Goal: Task Accomplishment & Management: Complete application form

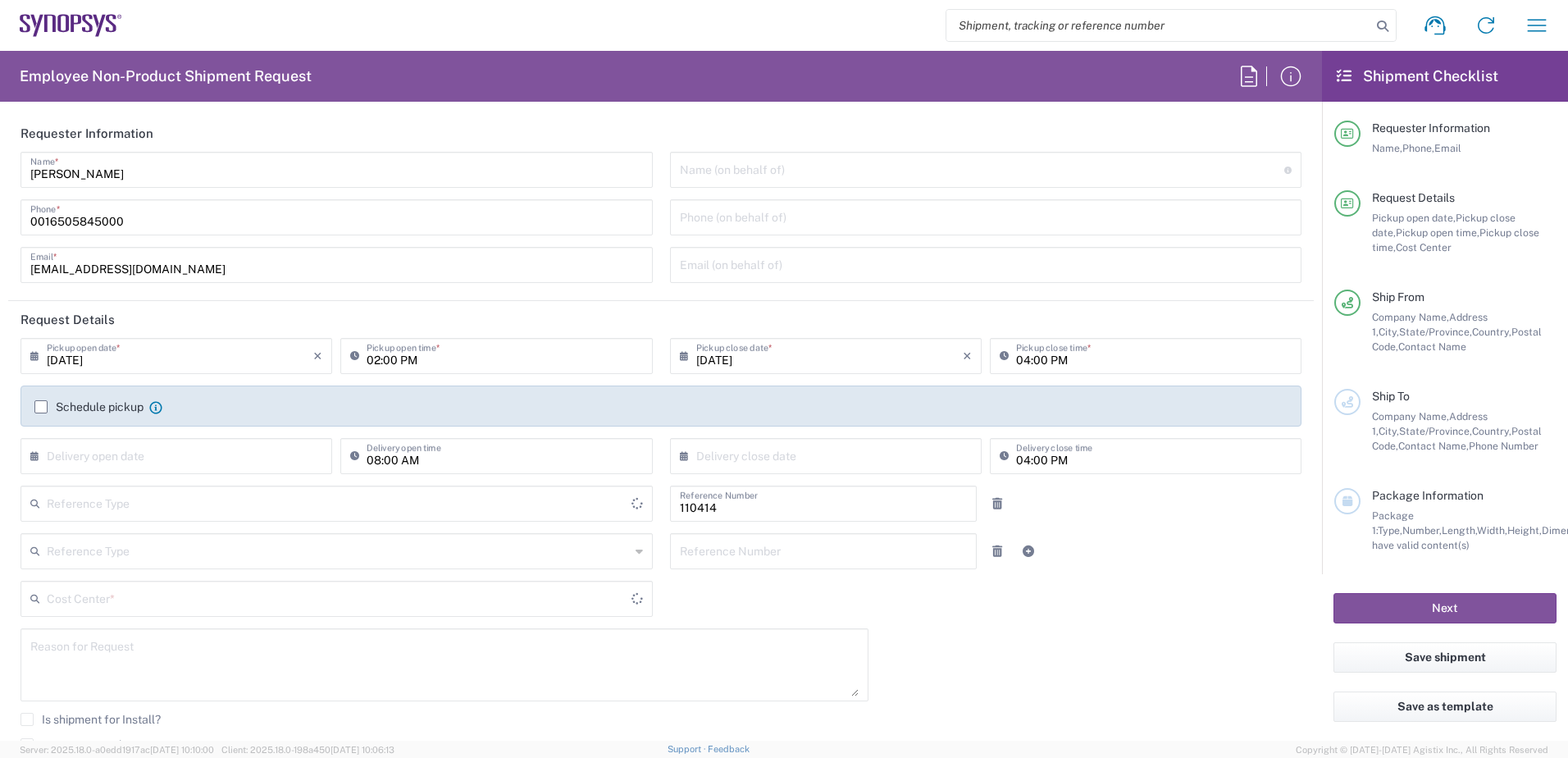
type input "US01, CIO, IT, ECIS3 110414"
type input "Delivered at Place"
type input "United States"
type input "Department"
type input "California"
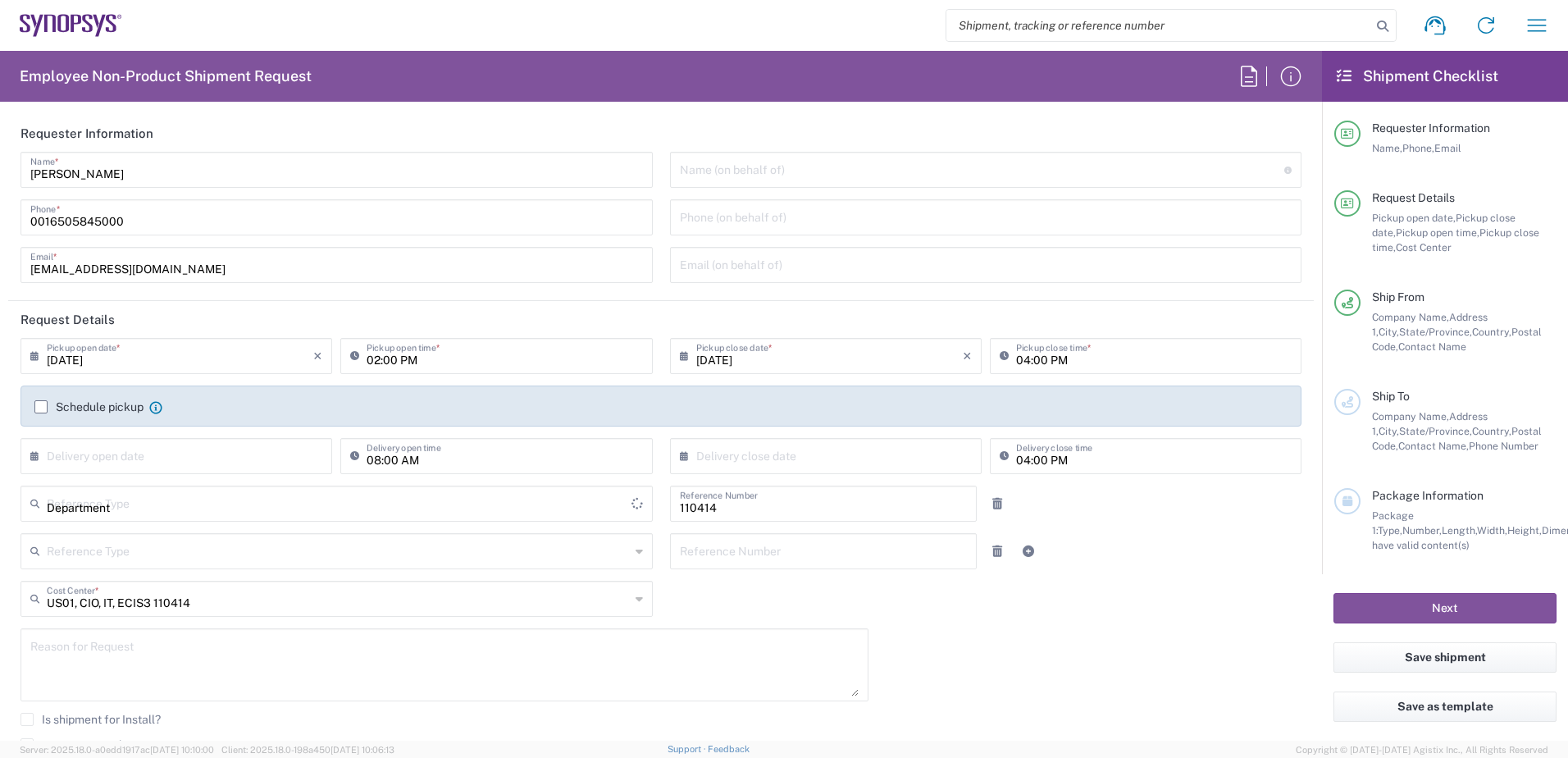
type input "United States"
type input "Headquarters USSV"
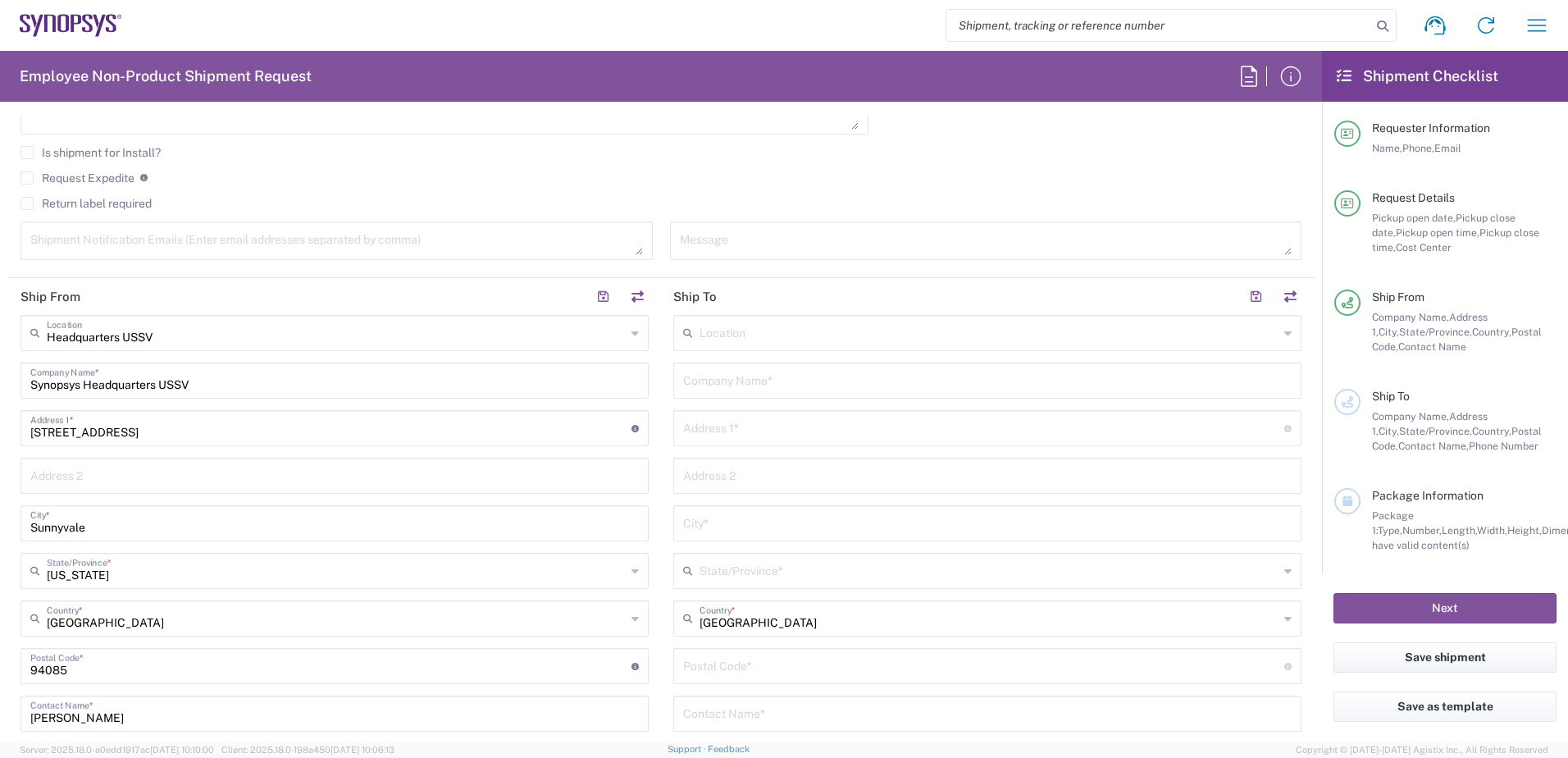
scroll to position [574, 0]
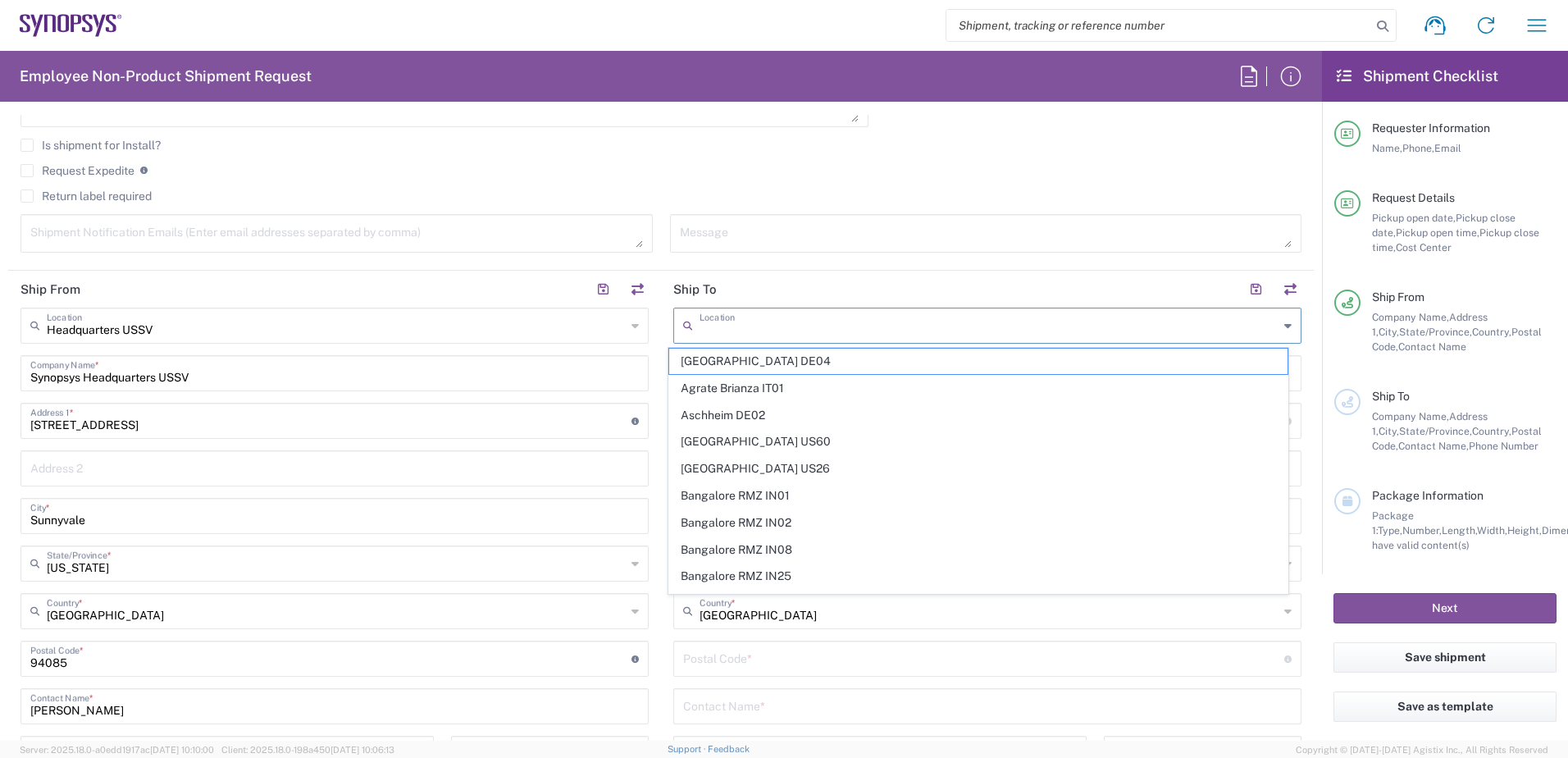
click at [763, 327] on input "text" at bounding box center [988, 324] width 579 height 28
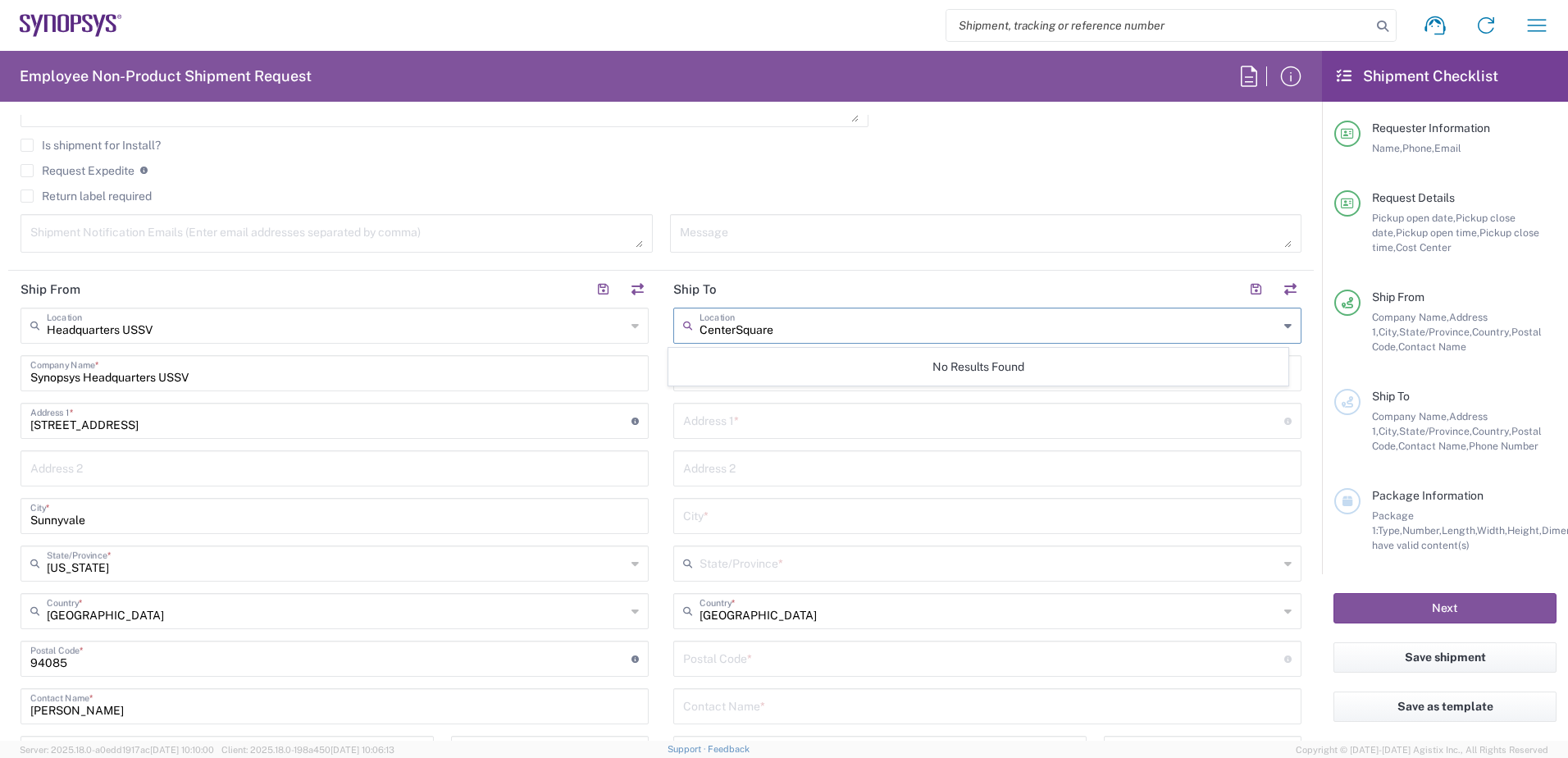
type input "CenterSquare"
click at [842, 275] on header "Ship To" at bounding box center [987, 289] width 652 height 37
click at [775, 367] on input "text" at bounding box center [988, 372] width 608 height 28
click at [713, 374] on input "CenterSquare" at bounding box center [988, 372] width 608 height 28
click at [775, 377] on input "Center Square" at bounding box center [988, 372] width 608 height 28
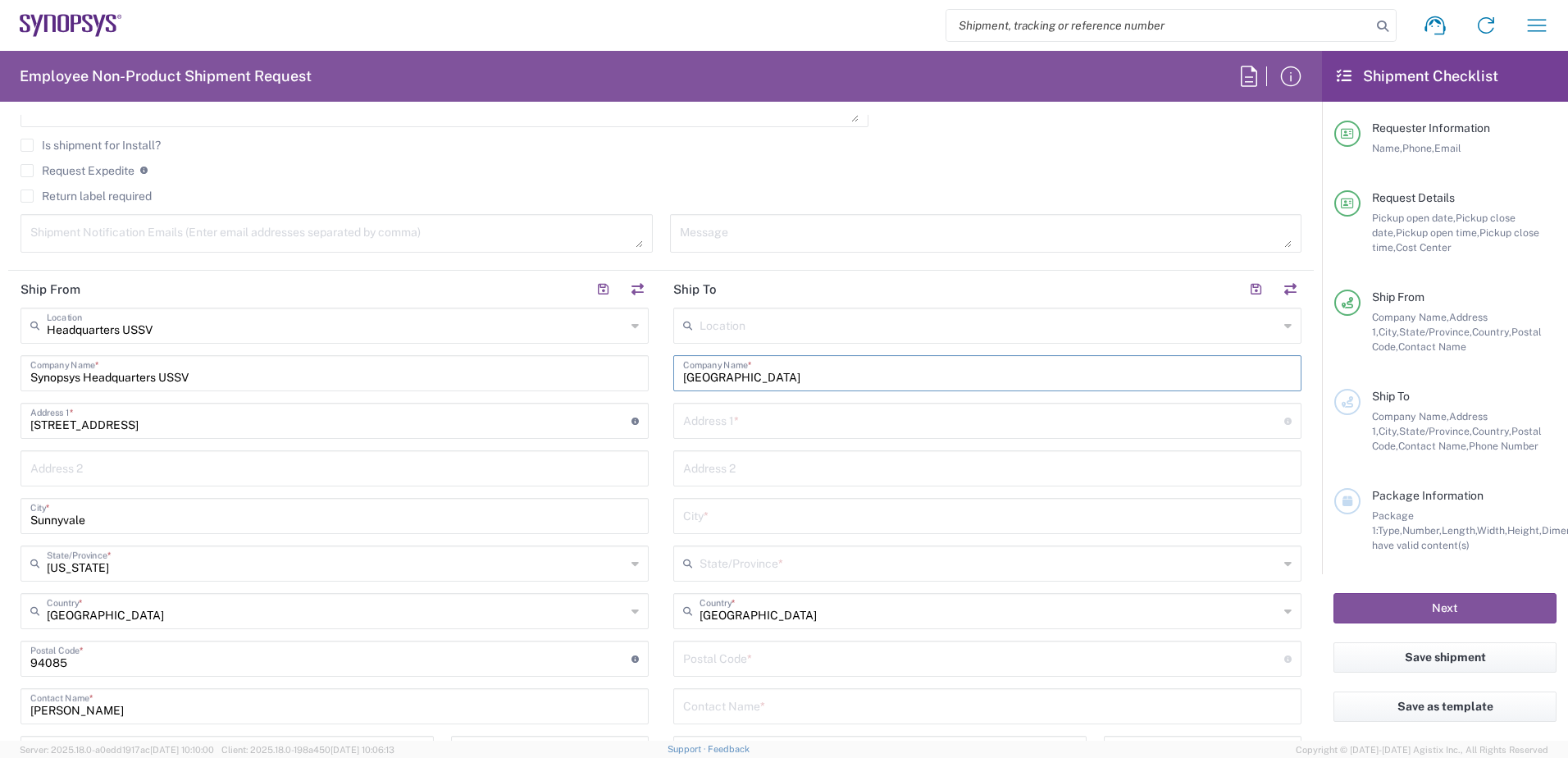
click at [784, 377] on input "Center Square" at bounding box center [988, 372] width 608 height 28
type input "C"
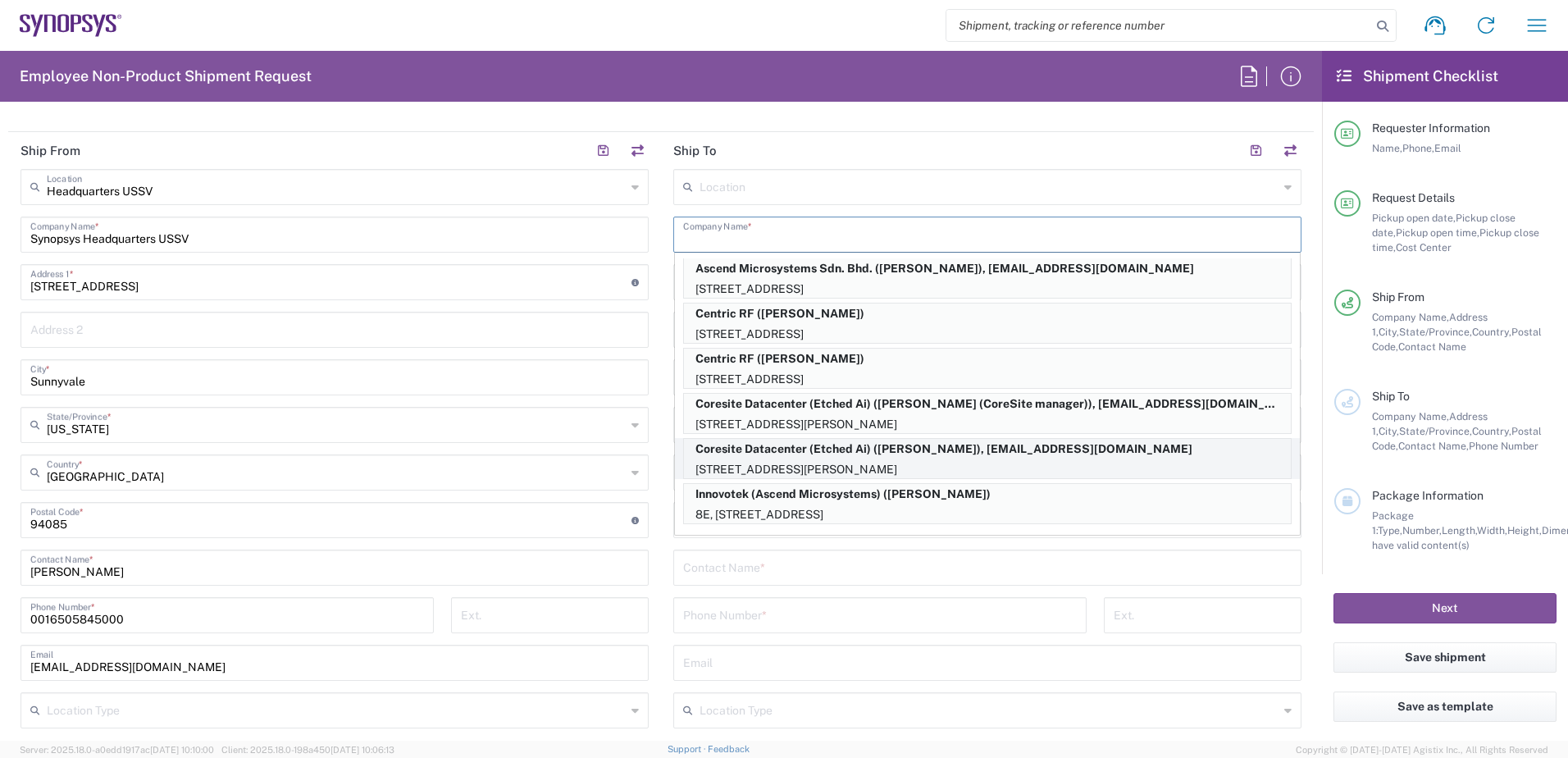
scroll to position [738, 0]
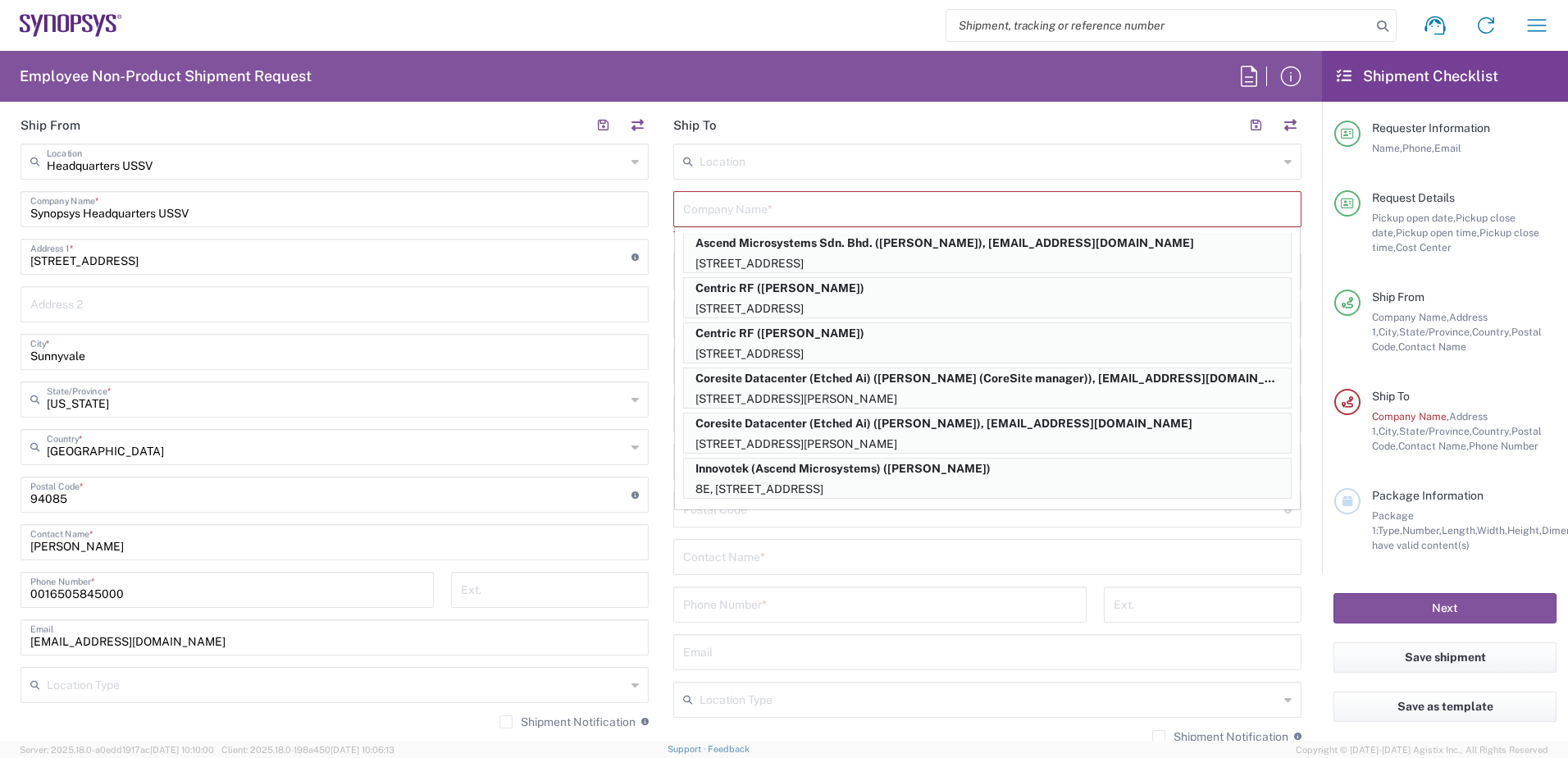
click at [787, 125] on header "Ship To" at bounding box center [987, 125] width 652 height 37
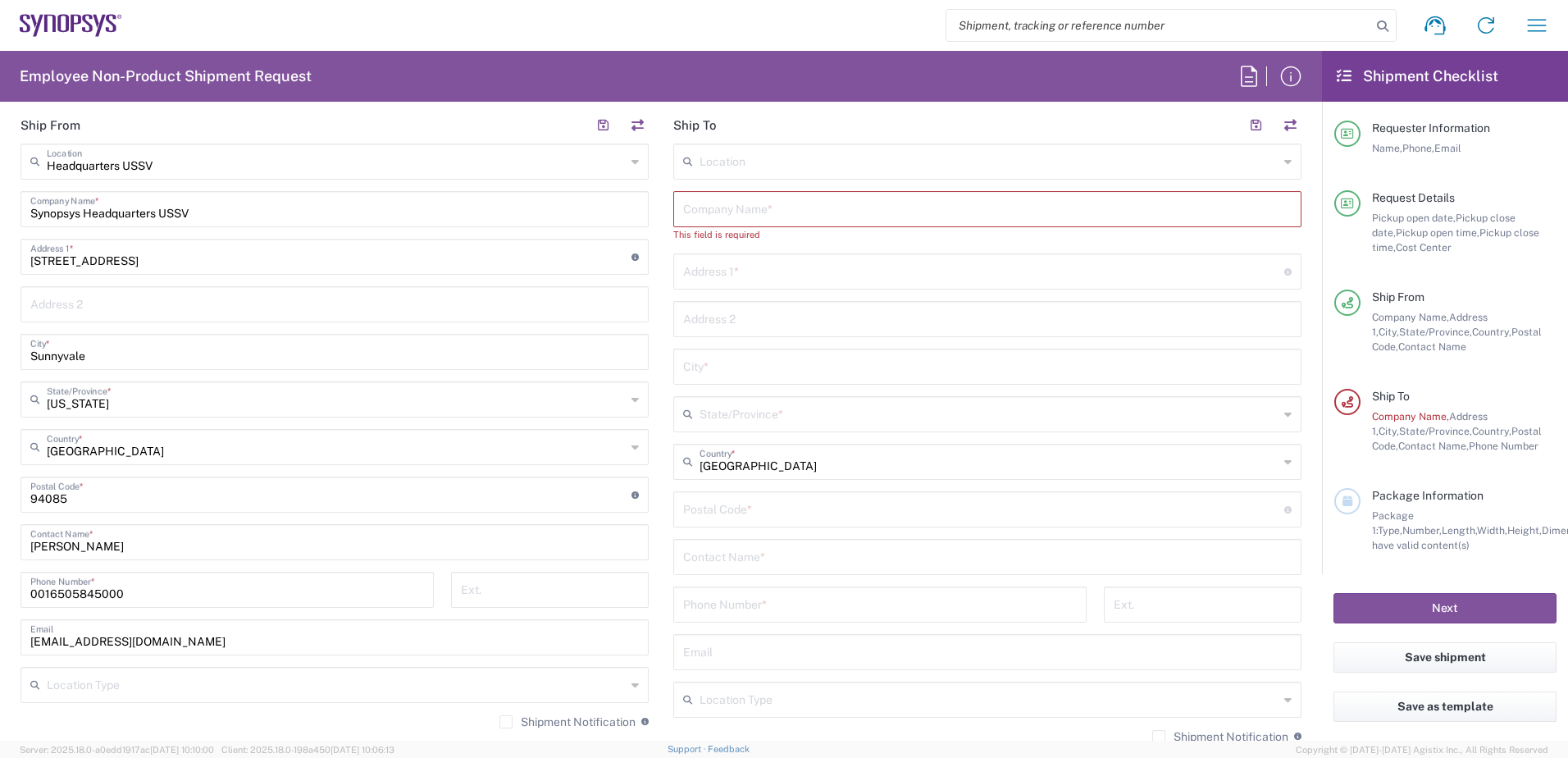
click at [737, 209] on input "text" at bounding box center [988, 208] width 608 height 28
type input "CenterSquare"
click at [735, 260] on input "text" at bounding box center [984, 255] width 601 height 28
type input "4700 Old Ironsides"
click at [735, 356] on input "text" at bounding box center [988, 350] width 608 height 28
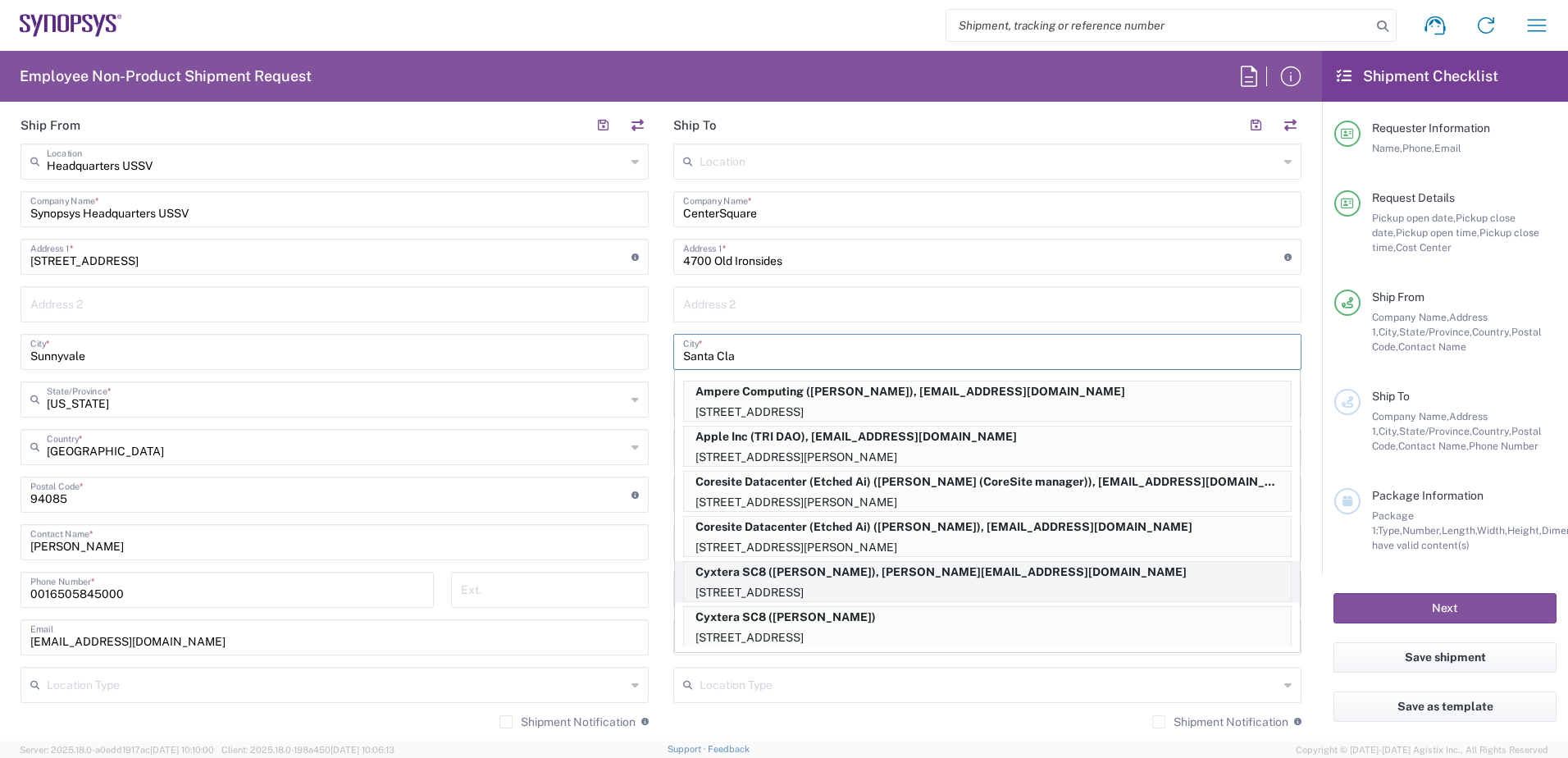
type input "Santa Cla"
click at [909, 573] on p "Cyxtera SC8 (Thanh Nguyen), thanqn@synopsys.com" at bounding box center [988, 572] width 606 height 20
type input "Cyxtera SC8"
type input "4650 Old Ironsides Dr"
type input "Santa [PERSON_NAME]"
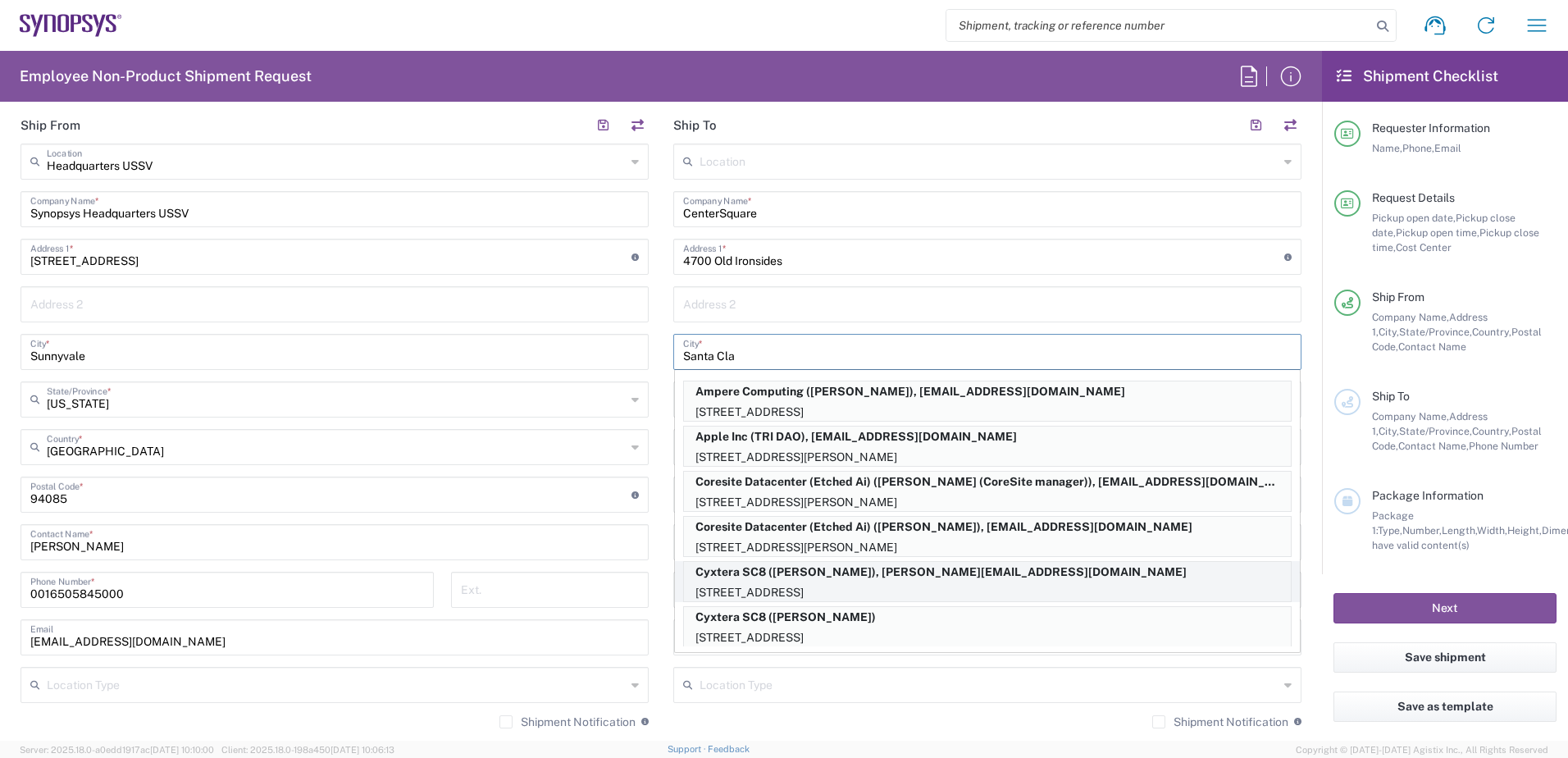
type input "California"
type input "95054"
type input "Thanh Nguyen"
type input "4085333969"
type input "thanqn@synopsys.com"
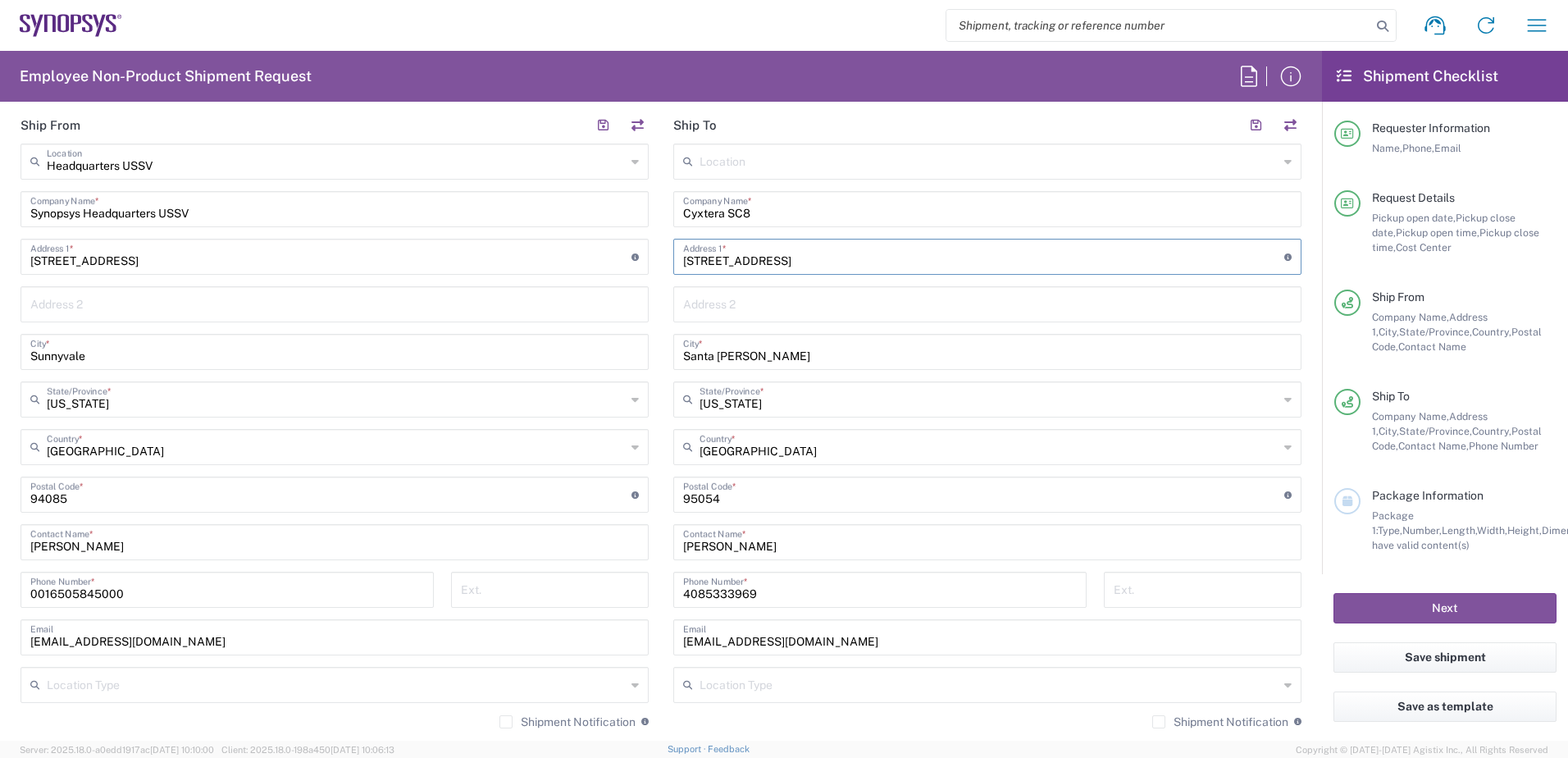
drag, startPoint x: 685, startPoint y: 264, endPoint x: 699, endPoint y: 263, distance: 14.0
click at [699, 263] on input "4650 Old Ironsides Dr" at bounding box center [984, 255] width 601 height 28
type input "4700 Old Ironsides Dr"
drag, startPoint x: 761, startPoint y: 547, endPoint x: 674, endPoint y: 547, distance: 87.0
click at [674, 547] on div "Thanh Nguyen Contact Name *" at bounding box center [988, 542] width 628 height 36
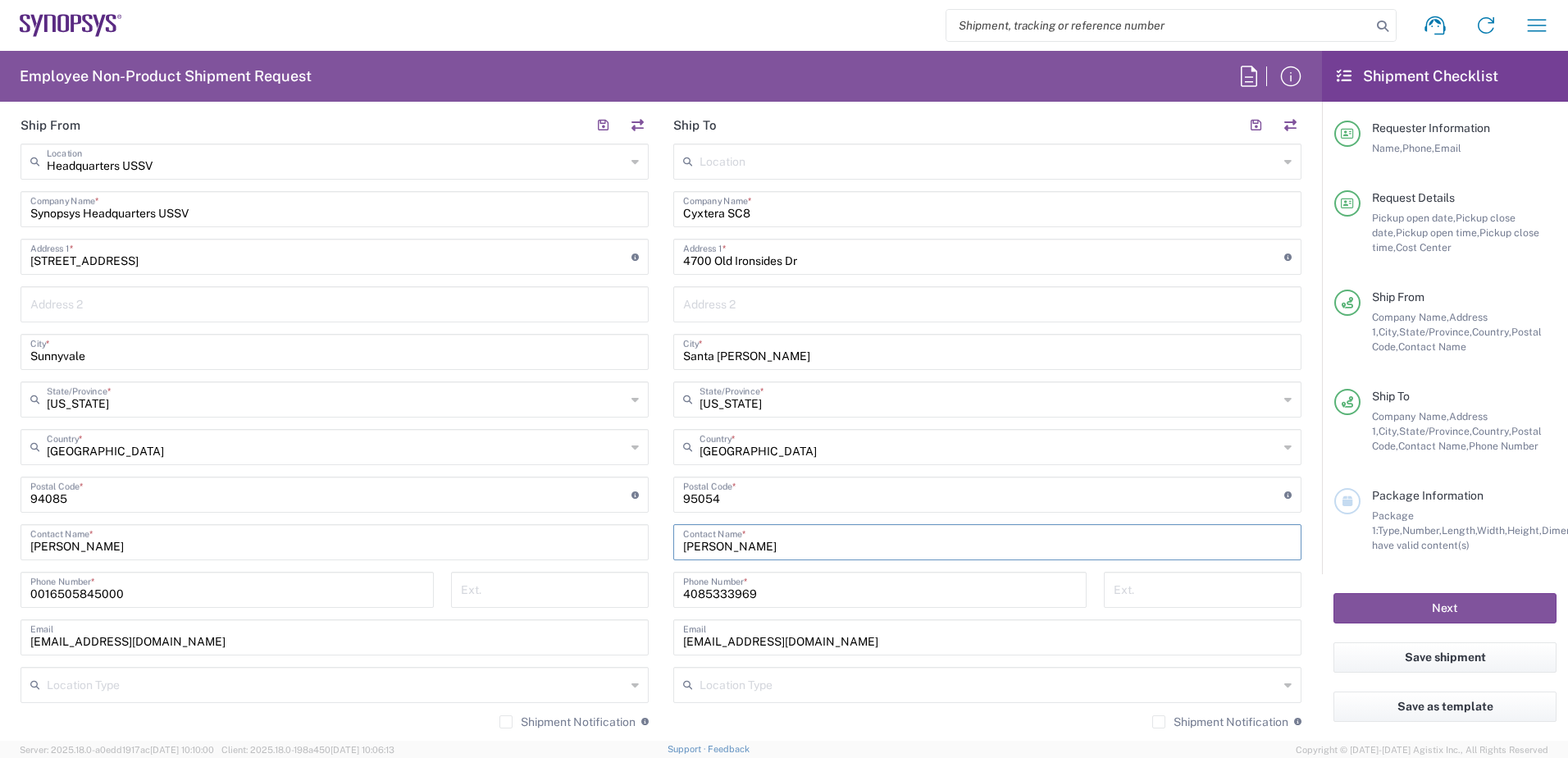
type input "[PERSON_NAME]"
drag, startPoint x: 760, startPoint y: 600, endPoint x: 659, endPoint y: 597, distance: 101.0
click at [665, 597] on div "4085333969 Phone Number *" at bounding box center [880, 595] width 431 height 48
type input "[PHONE_NUMBER]"
drag, startPoint x: 713, startPoint y: 643, endPoint x: 638, endPoint y: 653, distance: 75.7
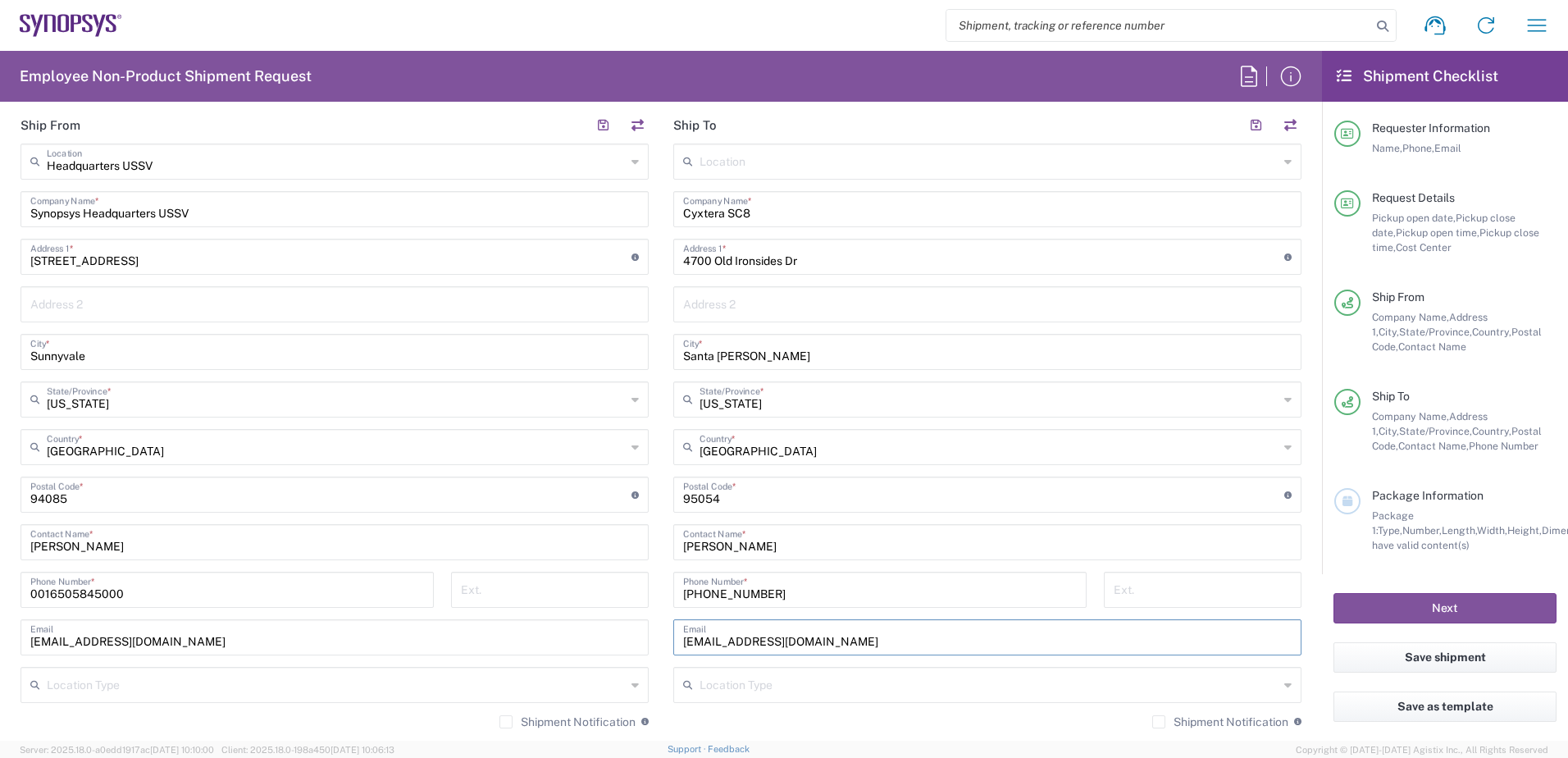
click at [638, 653] on div "Ship From Headquarters USSV Location Headquarters USSV Aachen DE04 Agrate Brian…" at bounding box center [661, 472] width 1306 height 732
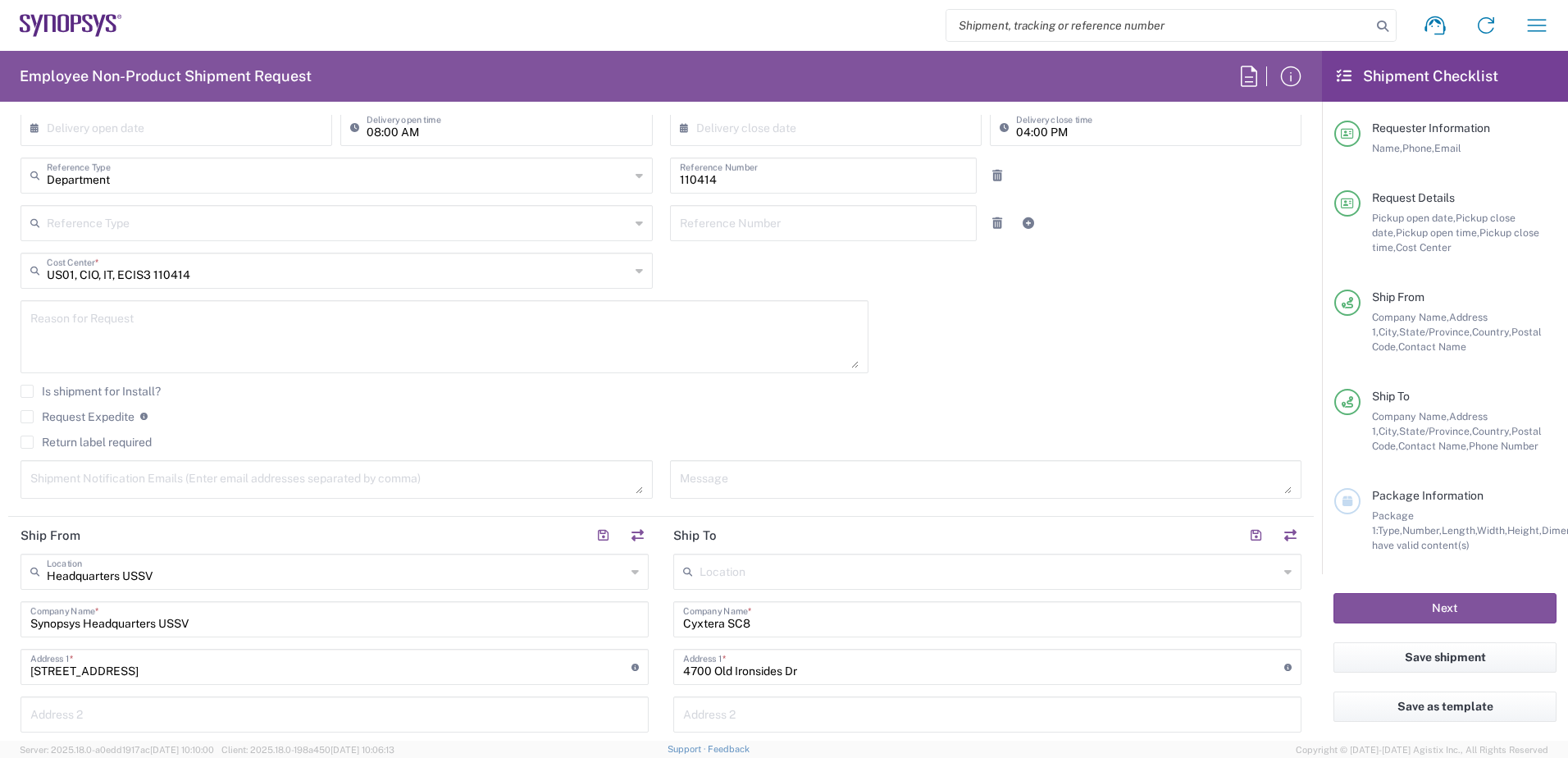
scroll to position [410, 0]
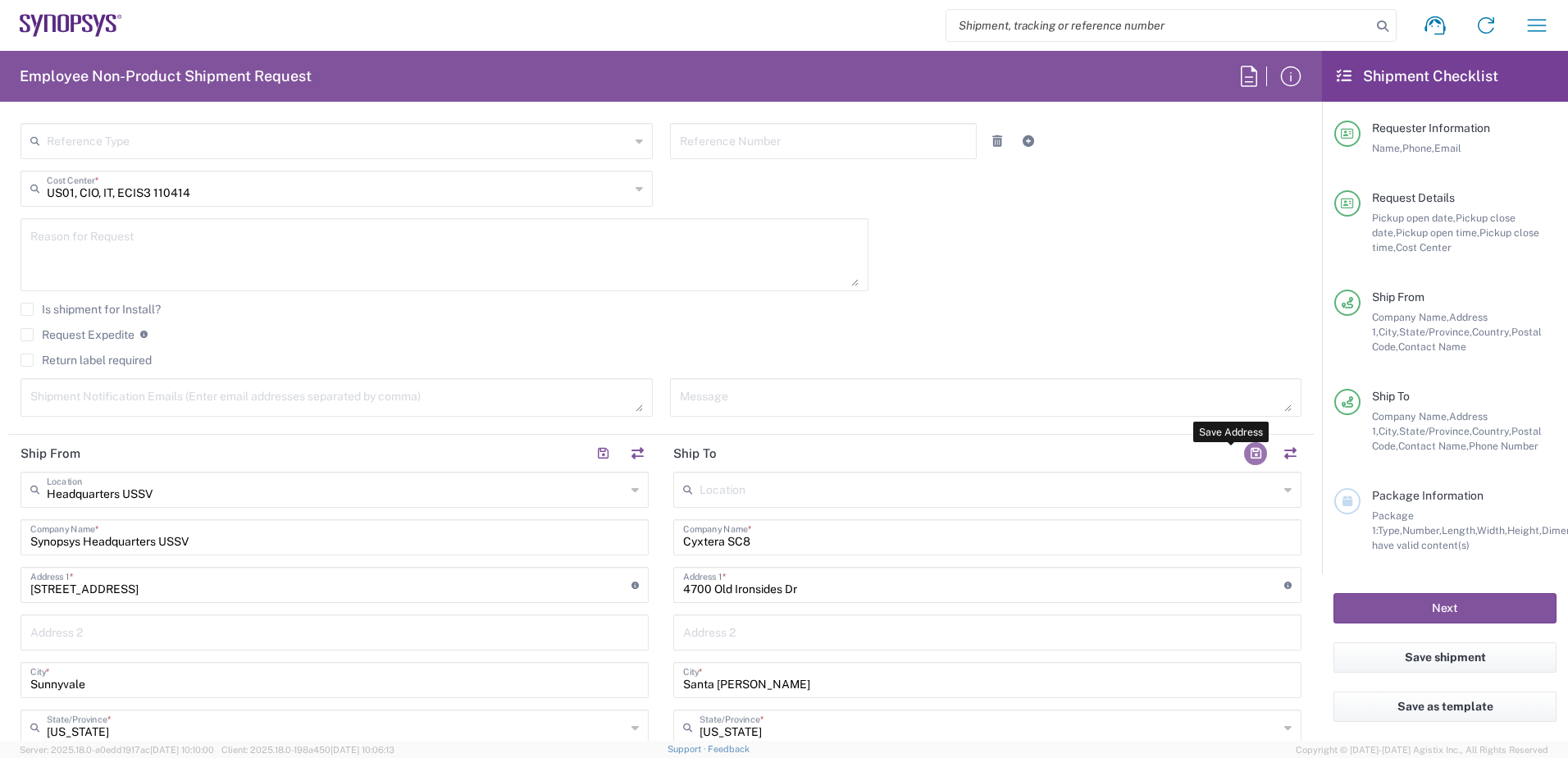
type input "[EMAIL_ADDRESS][DOMAIN_NAME]"
click at [1244, 451] on button "button" at bounding box center [1255, 453] width 23 height 23
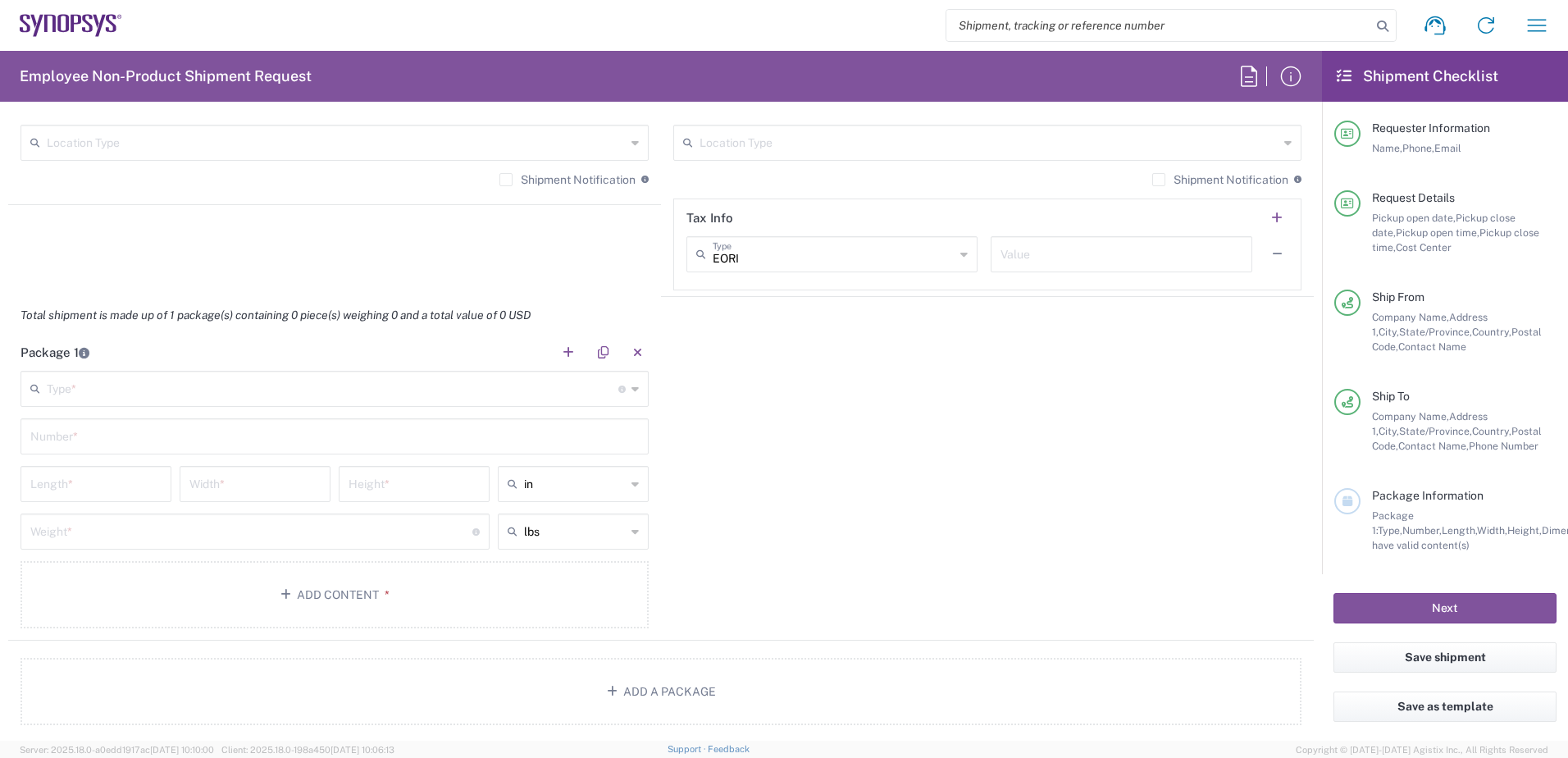
scroll to position [1312, 0]
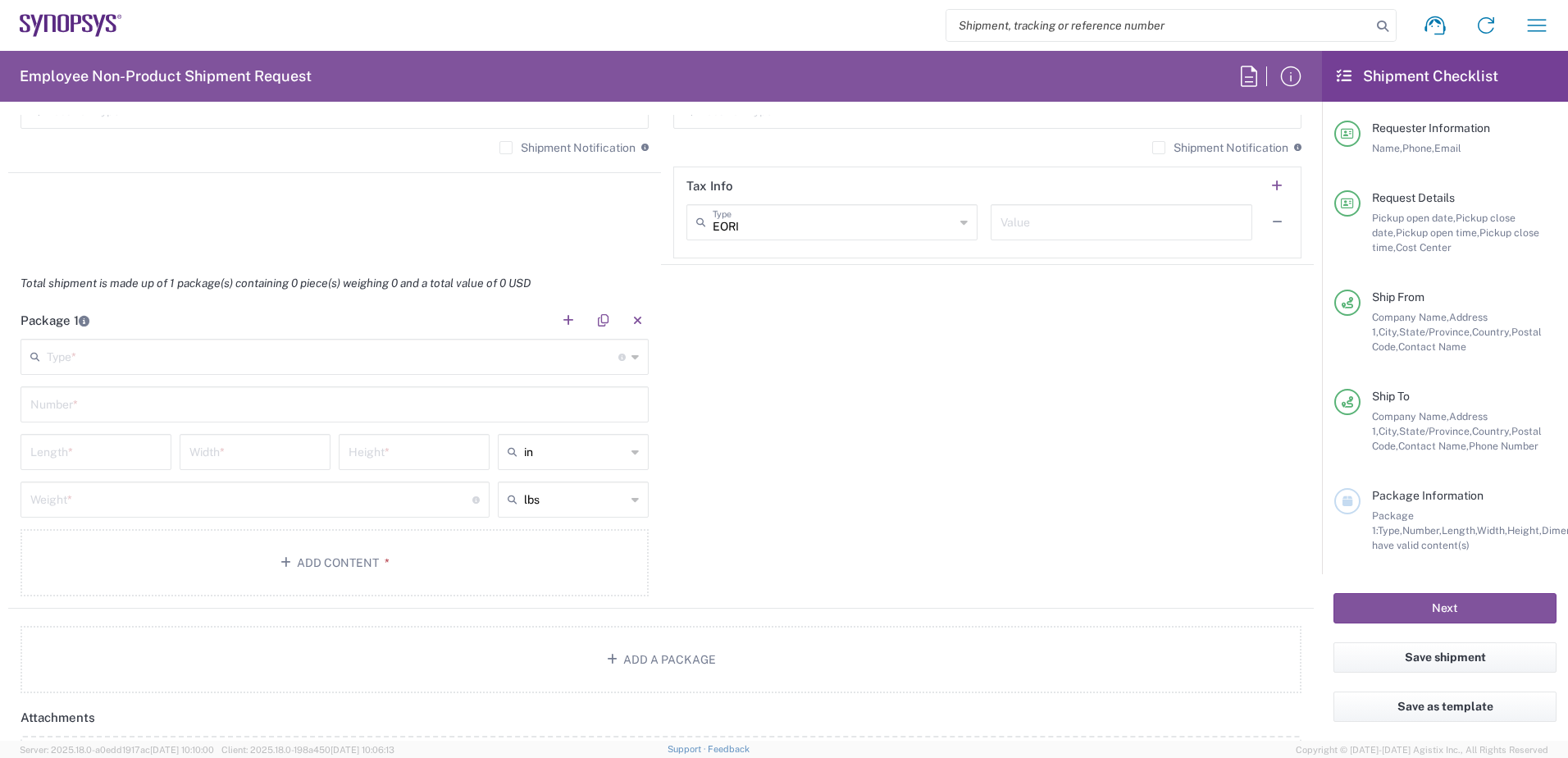
click at [92, 363] on input "text" at bounding box center [333, 355] width 571 height 28
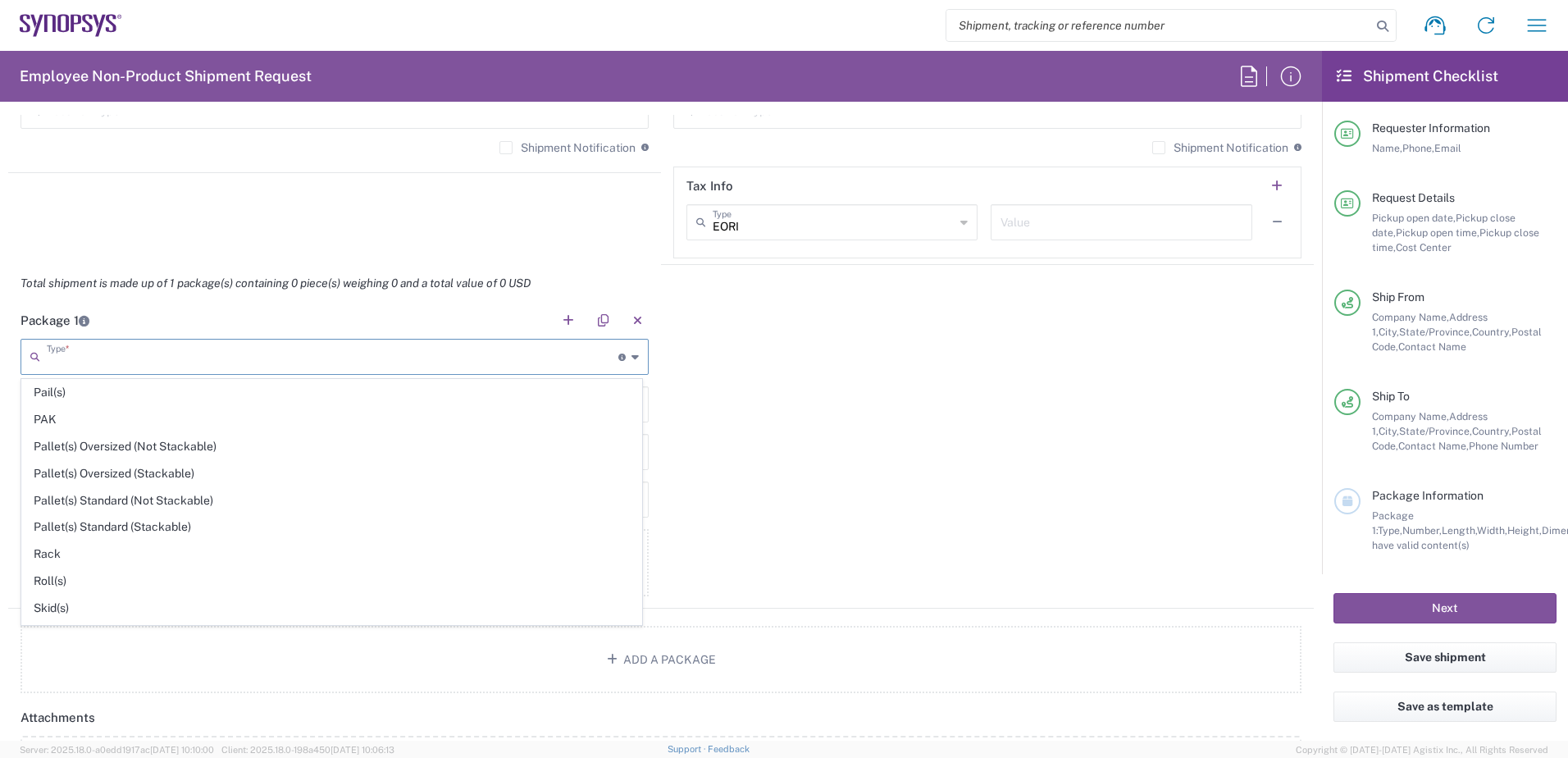
scroll to position [611, 0]
click at [163, 531] on span "Pallet(s) Standard (Stackable)" at bounding box center [331, 534] width 619 height 25
type input "Pallet(s) Standard (Stackable)"
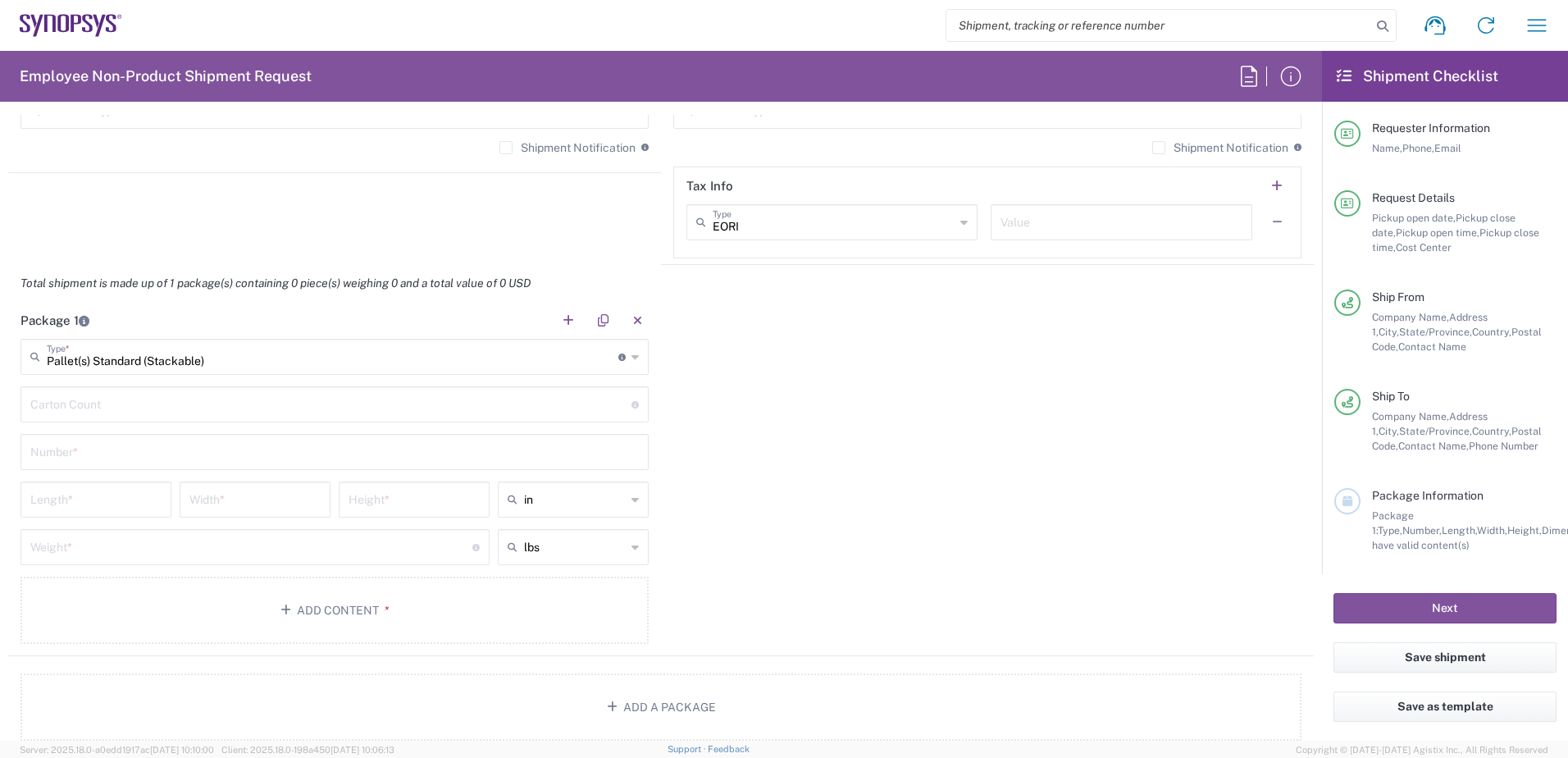
click at [101, 509] on input "number" at bounding box center [95, 498] width 132 height 28
click at [106, 410] on input "number" at bounding box center [331, 403] width 601 height 28
type input "11"
click at [121, 455] on input "text" at bounding box center [334, 451] width 608 height 28
type input "1 of 2"
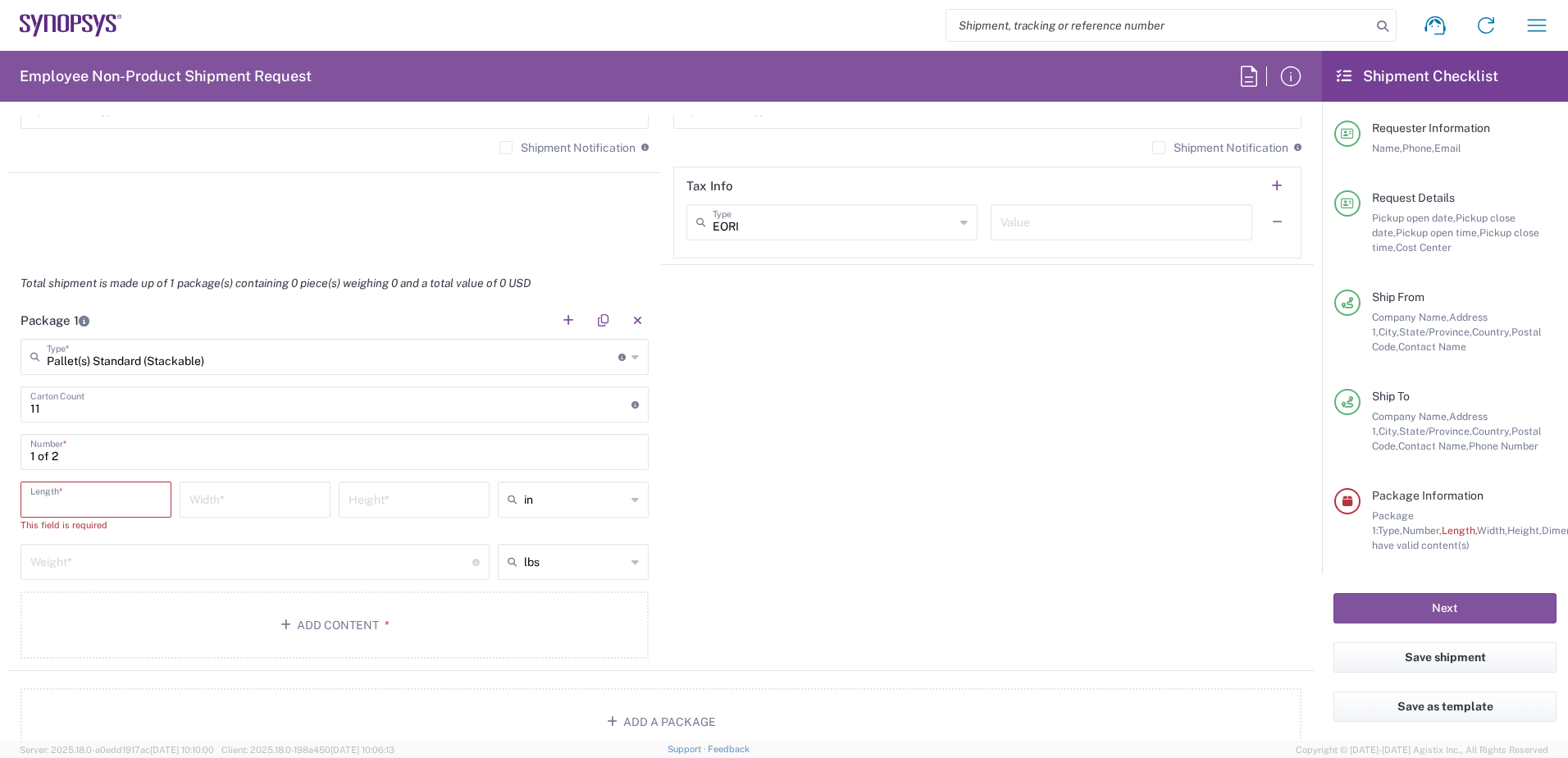
click at [97, 498] on input "number" at bounding box center [95, 498] width 132 height 28
type input "48"
click at [218, 490] on input "number" at bounding box center [255, 498] width 132 height 28
type input "40"
click at [401, 489] on input "number" at bounding box center [414, 498] width 132 height 28
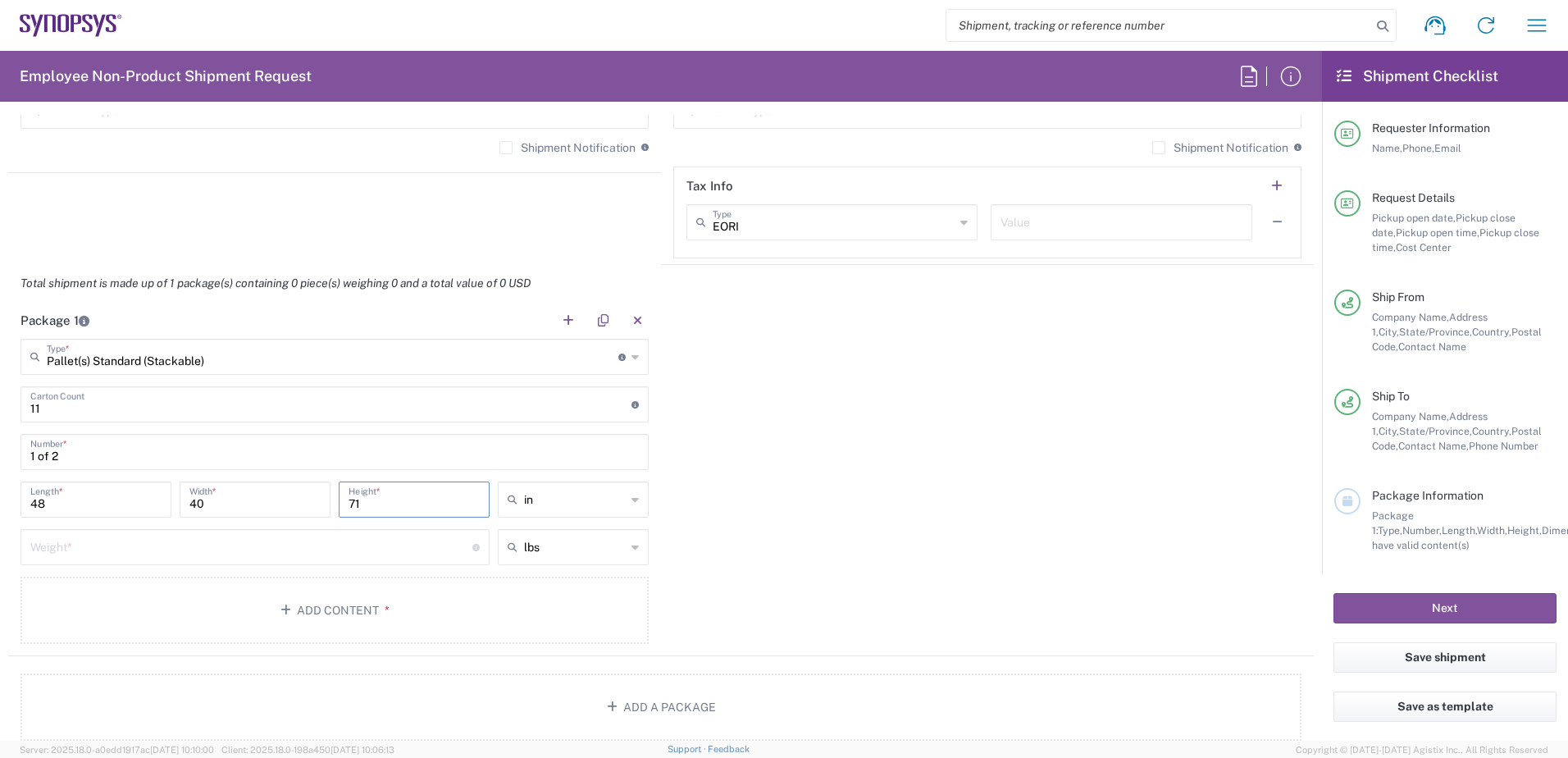
type input "71"
click at [299, 544] on input "number" at bounding box center [251, 545] width 442 height 28
type input "467"
click at [756, 544] on div "Package 1 Pallet(s) Standard (Stackable) Type * Material used to package goods …" at bounding box center [661, 478] width 1306 height 354
click at [294, 599] on button "Add Content *" at bounding box center [334, 610] width 628 height 67
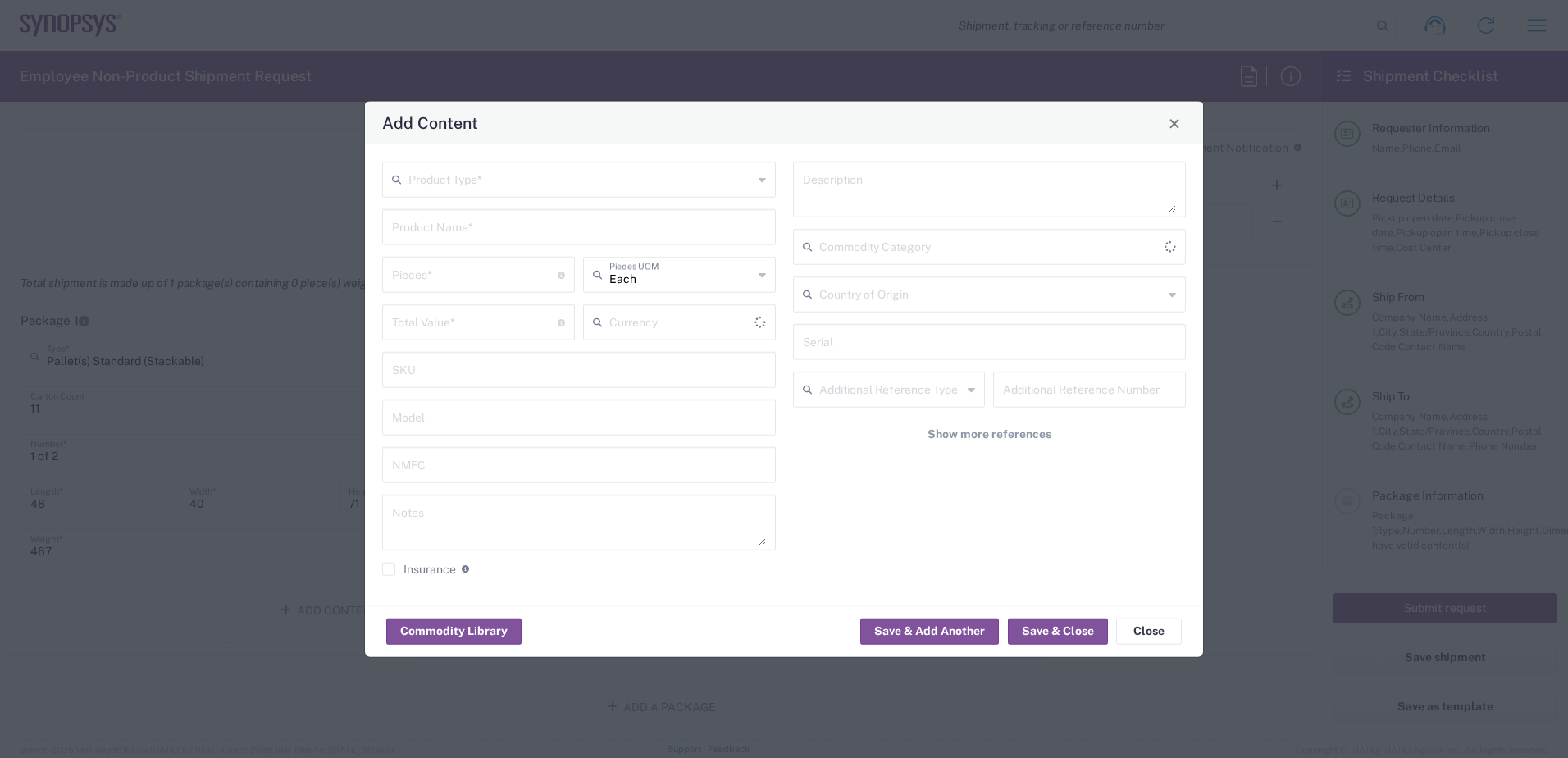
type input "US Dollar"
click at [555, 177] on input "text" at bounding box center [580, 178] width 344 height 28
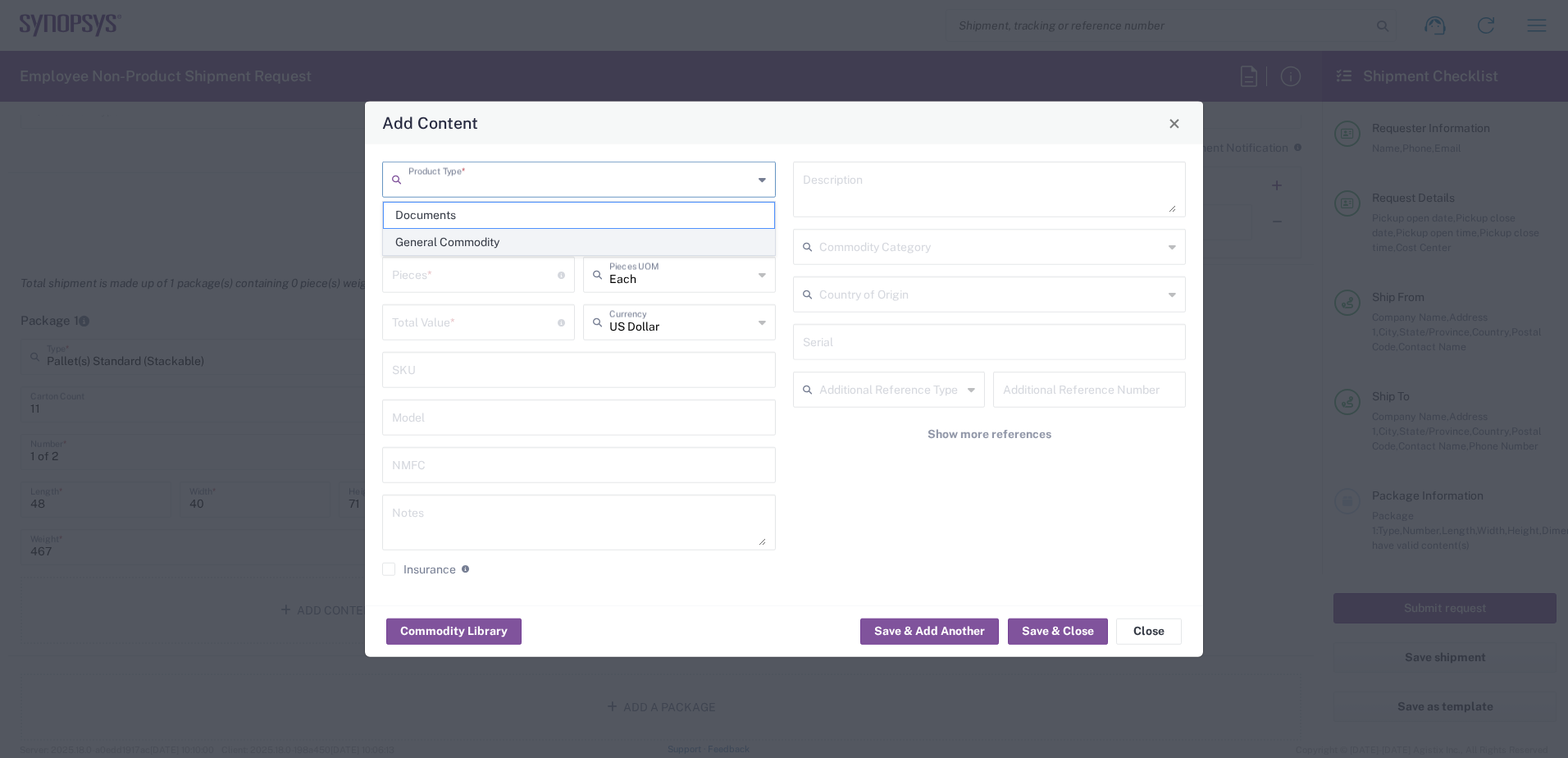
click at [476, 242] on span "General Commodity" at bounding box center [579, 242] width 390 height 25
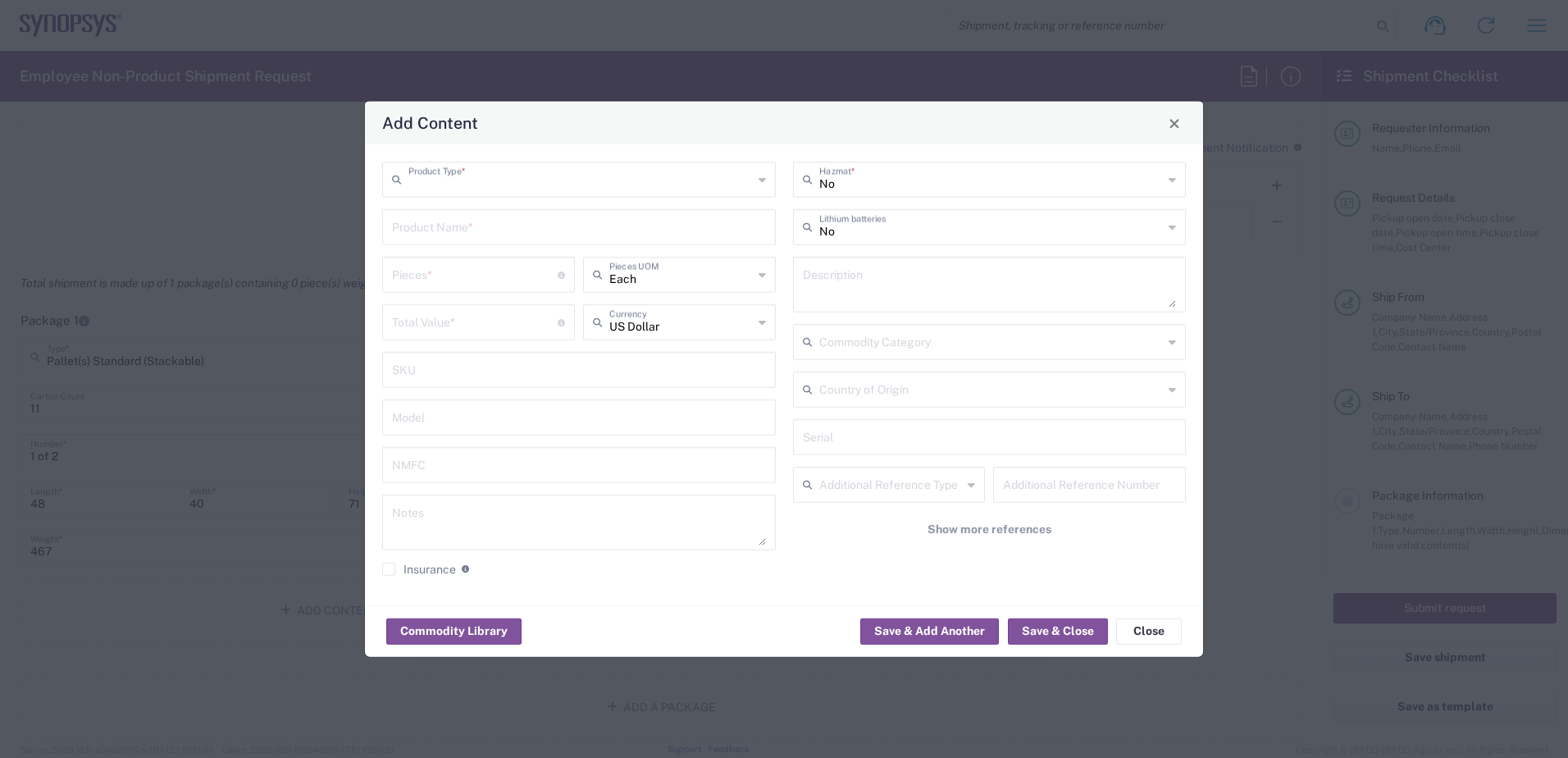
type input "General Commodity"
click at [488, 235] on input "text" at bounding box center [579, 226] width 374 height 28
type input "Mac Studio Rack mount kits"
click at [428, 280] on input "number" at bounding box center [475, 273] width 166 height 28
type input "725.06"
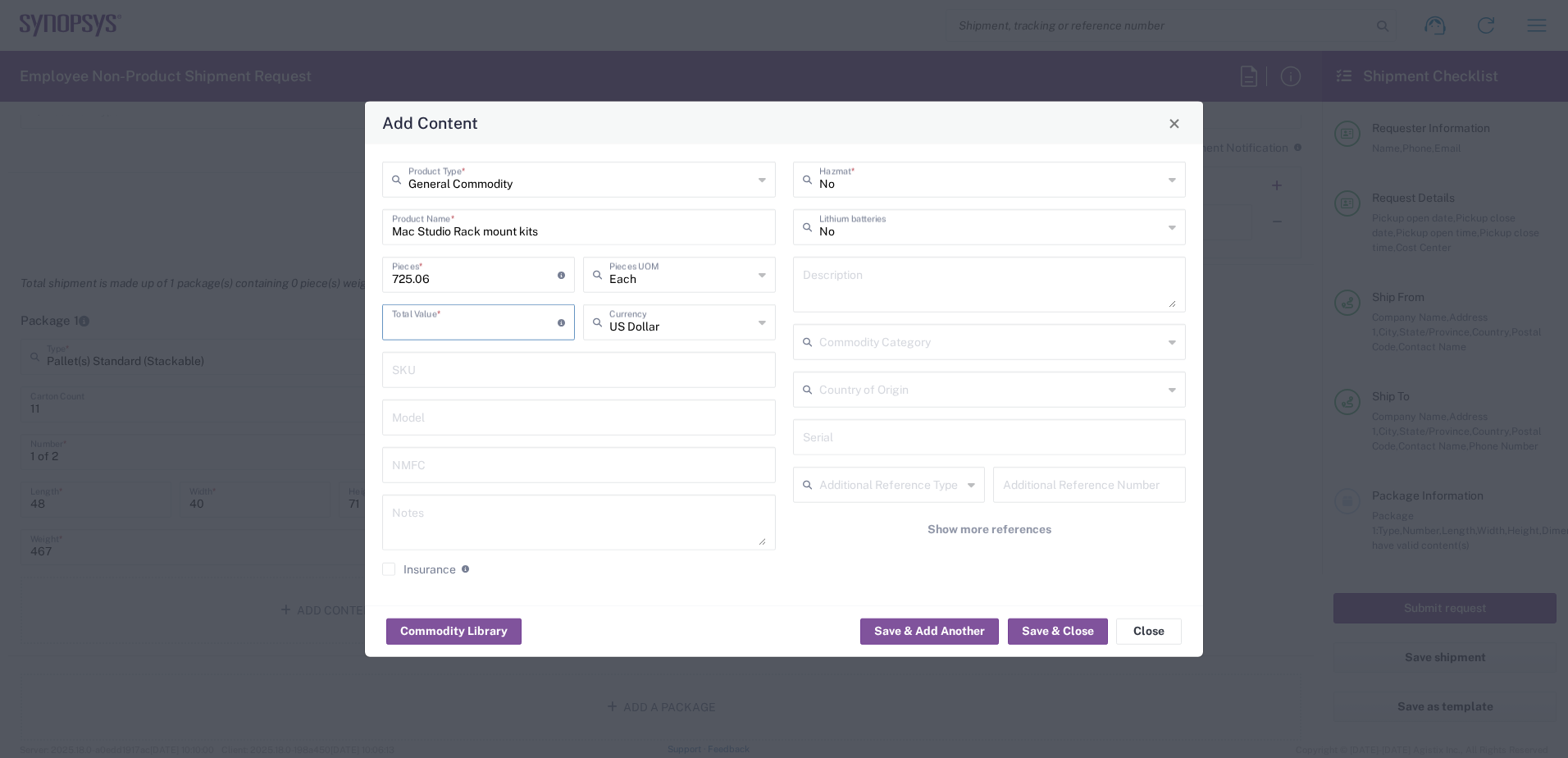
click at [447, 327] on input "number" at bounding box center [475, 321] width 166 height 28
type input "7975.66"
click at [711, 595] on div "General Commodity Product Type * Mac Studio Rack mount kits Product Name * 725.…" at bounding box center [784, 374] width 838 height 461
drag, startPoint x: 395, startPoint y: 235, endPoint x: 542, endPoint y: 235, distance: 147.0
click at [542, 235] on input "Mac Studio Rack mount kits" at bounding box center [579, 226] width 374 height 28
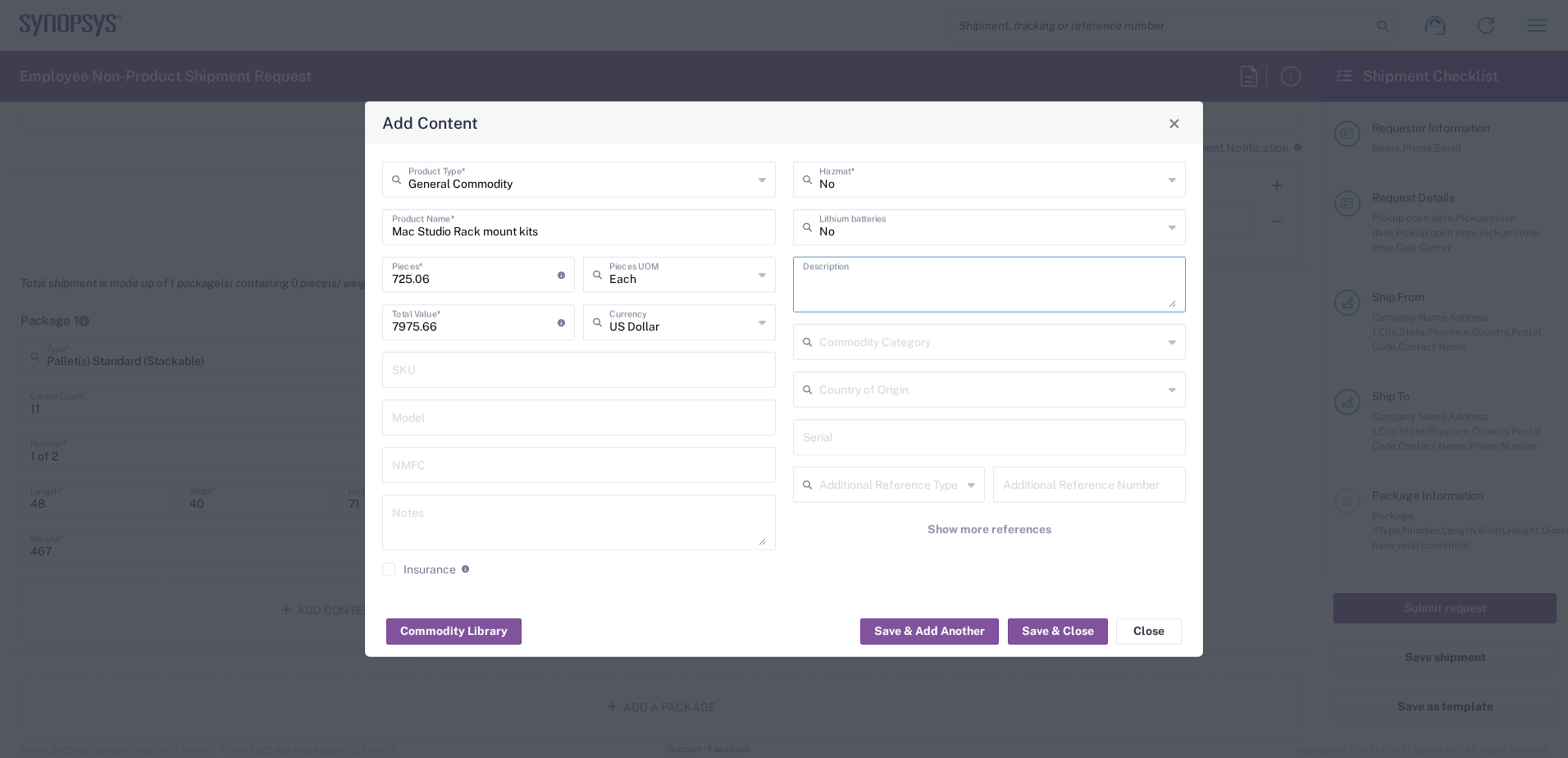
click at [873, 289] on textarea at bounding box center [989, 284] width 374 height 46
paste textarea "Mac Studio Rack mount kits"
type textarea "Mac Studio Rack mount kits"
click at [921, 630] on button "Save & Add Another" at bounding box center [929, 630] width 138 height 26
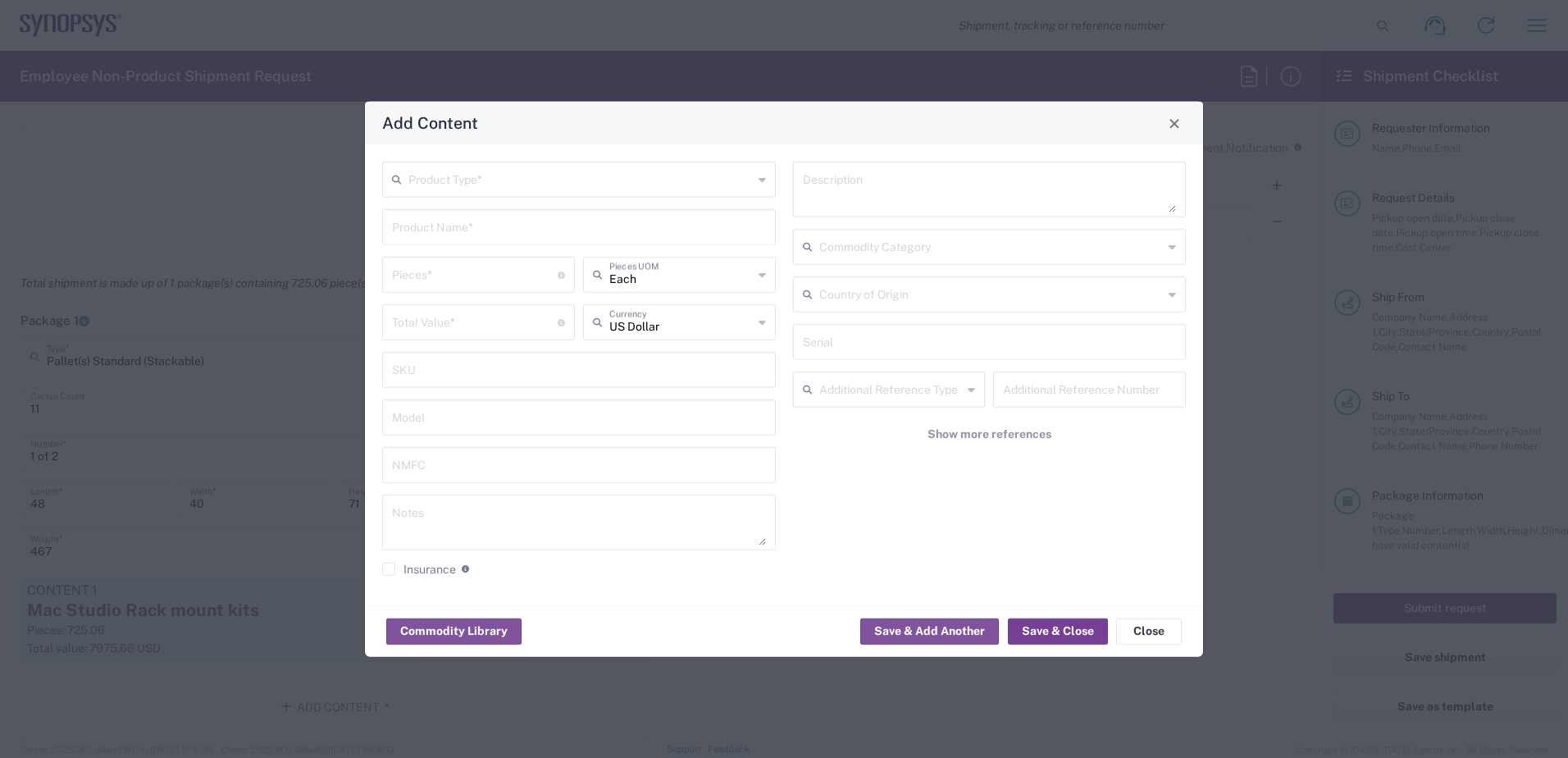
click at [1070, 630] on button "Save & Close" at bounding box center [1057, 630] width 100 height 26
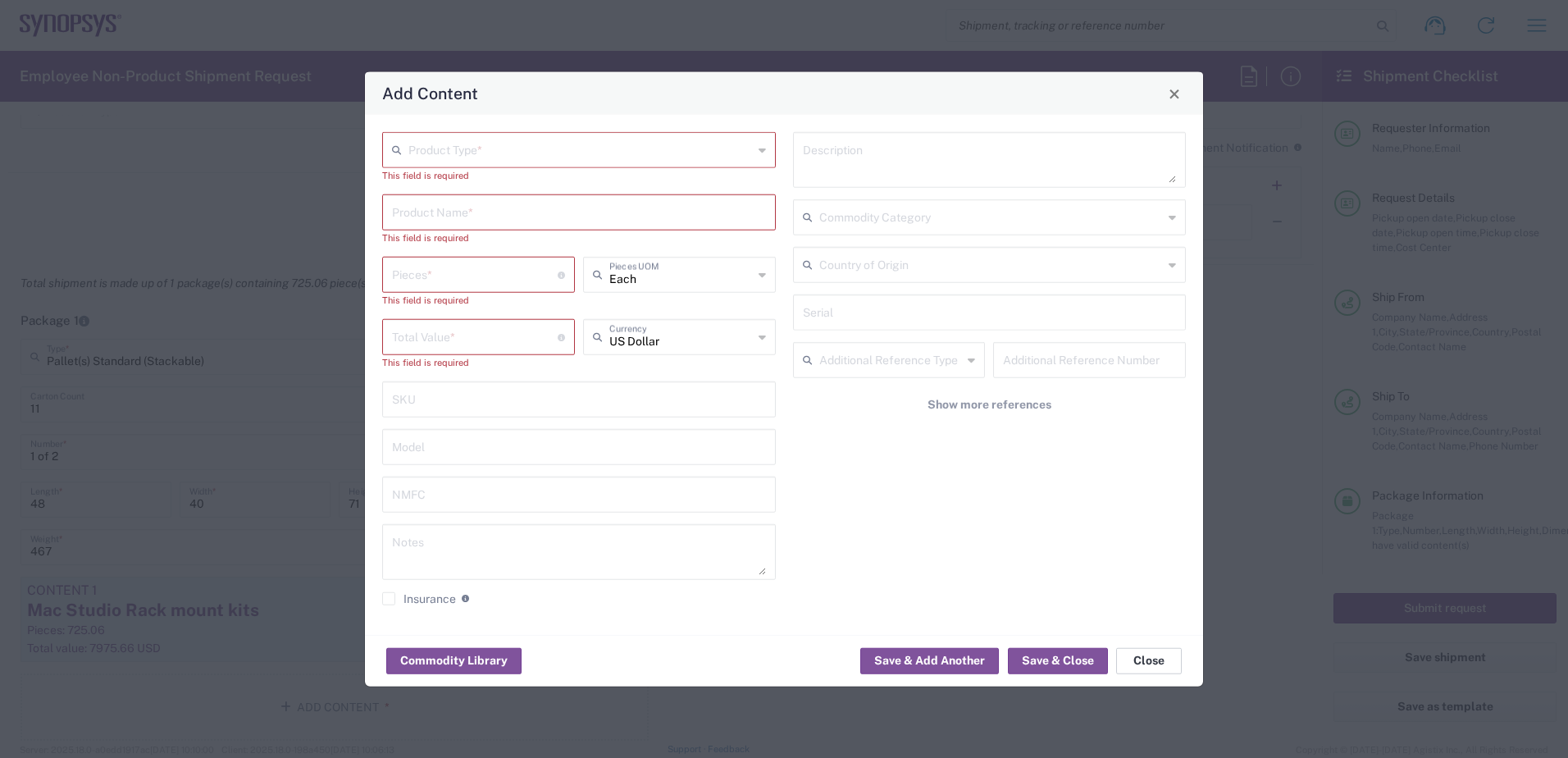
click at [1151, 663] on button "Close" at bounding box center [1148, 659] width 65 height 26
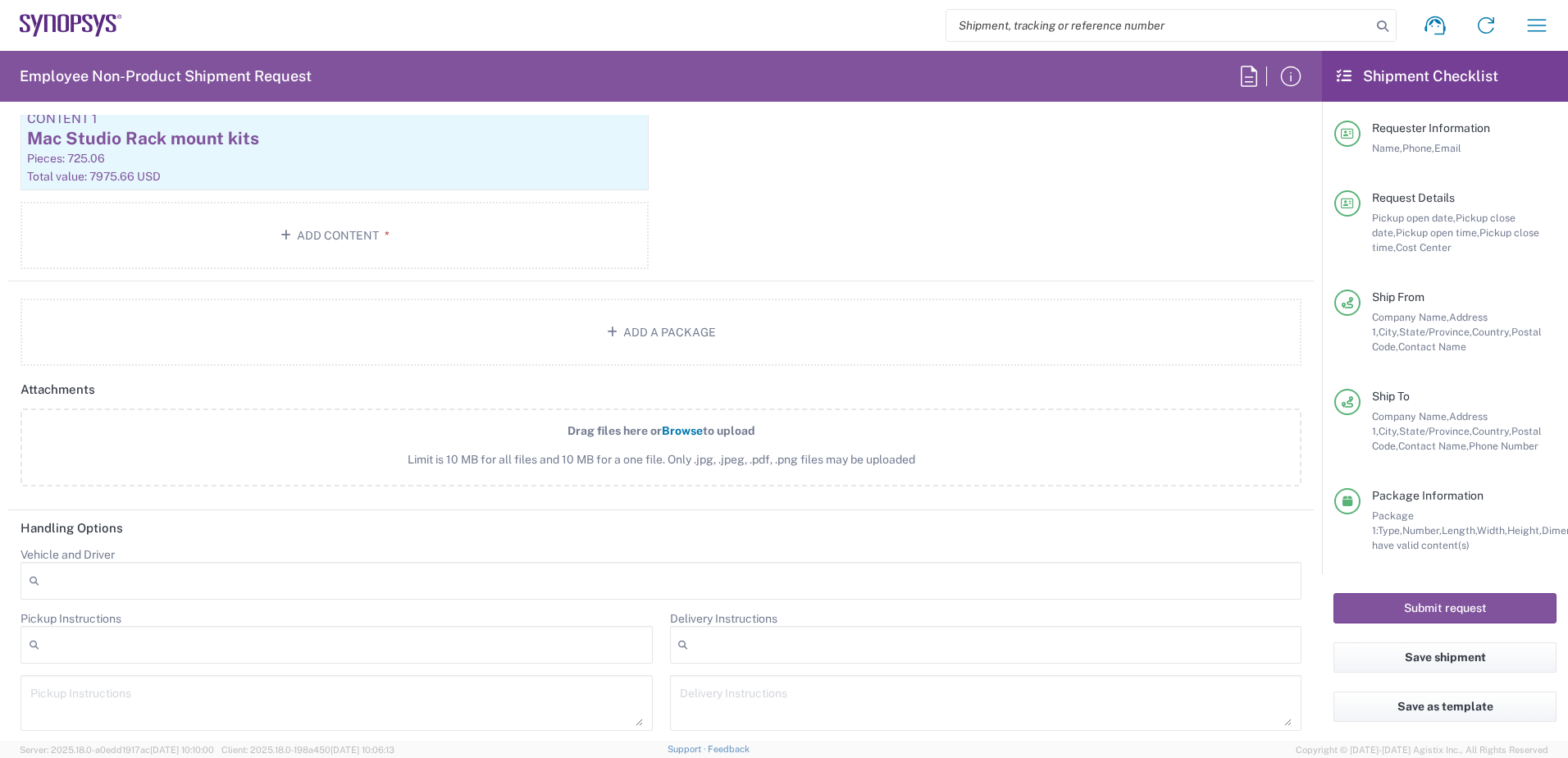
scroll to position [1804, 0]
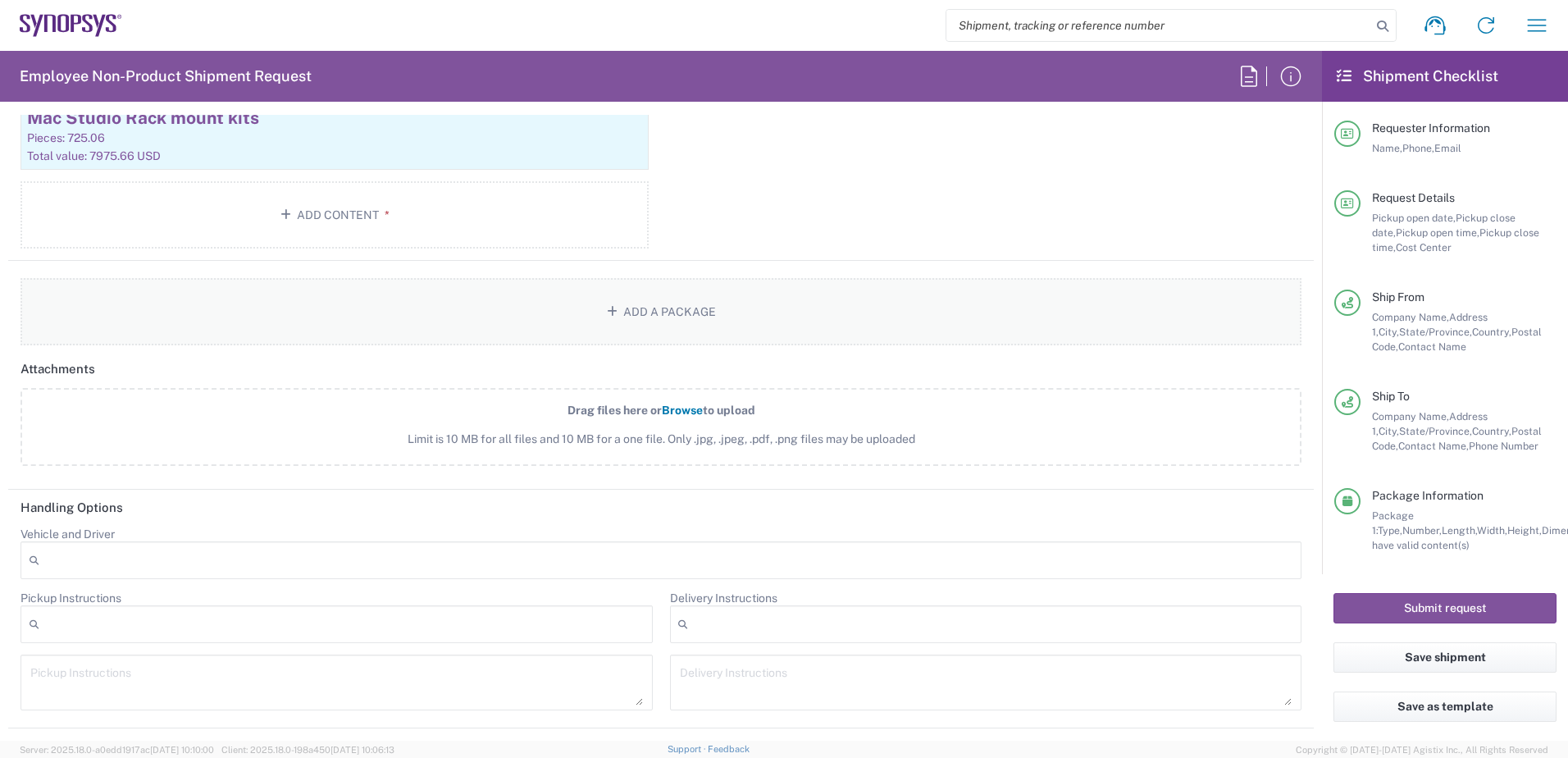
click at [649, 312] on button "Add a Package" at bounding box center [660, 312] width 1281 height 67
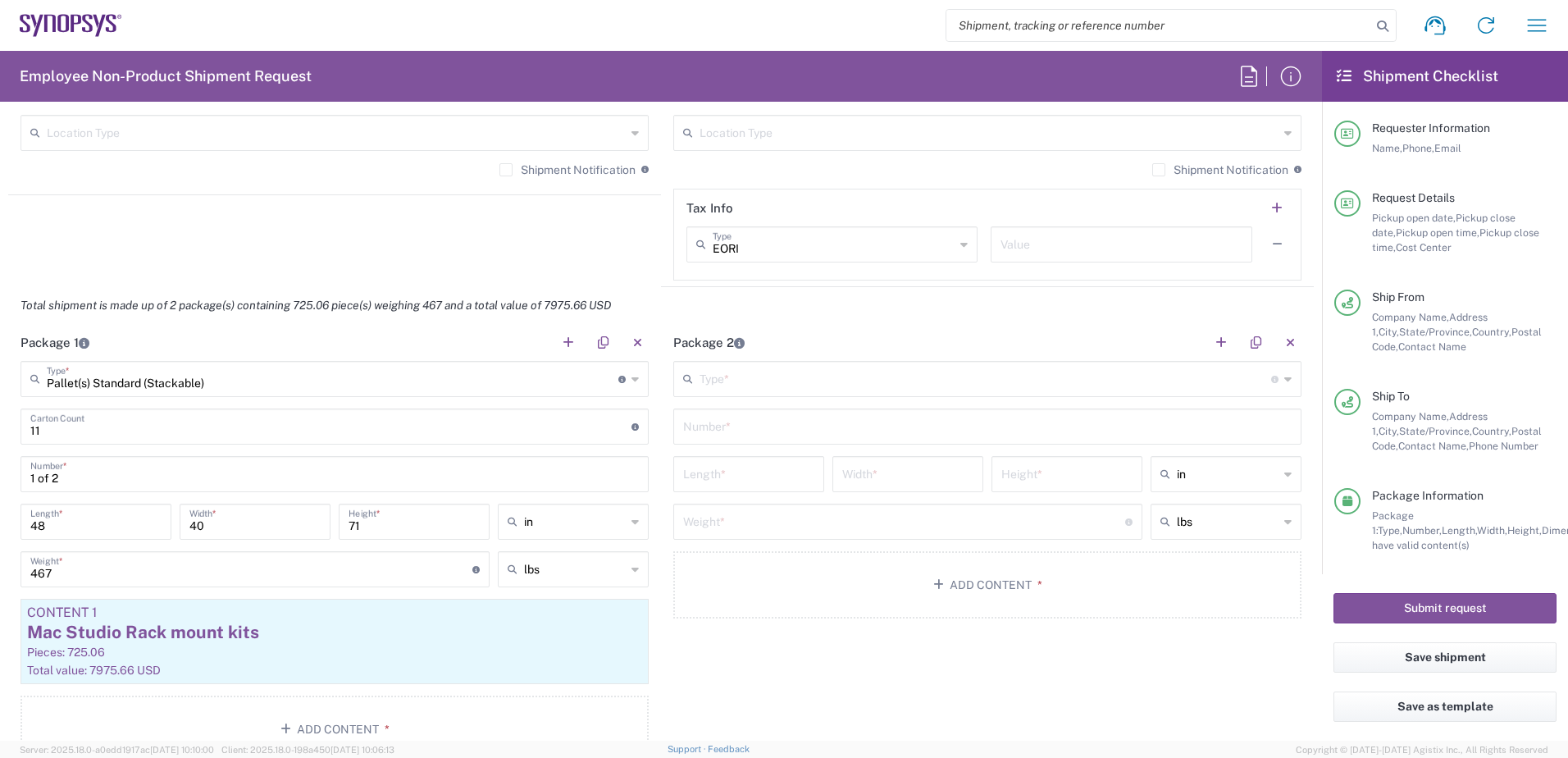
scroll to position [1312, 0]
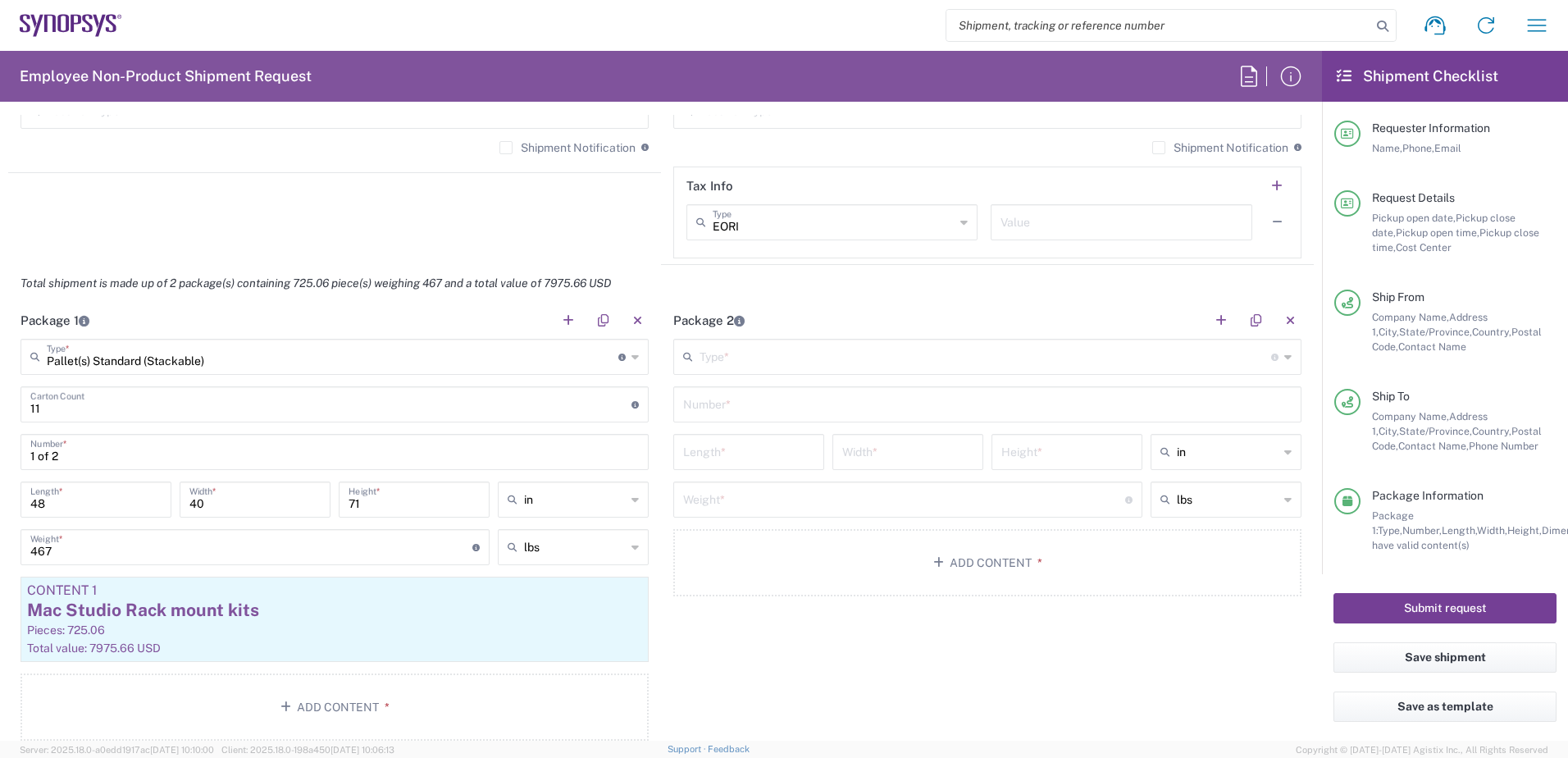
click at [1438, 606] on button "Submit request" at bounding box center [1445, 608] width 223 height 30
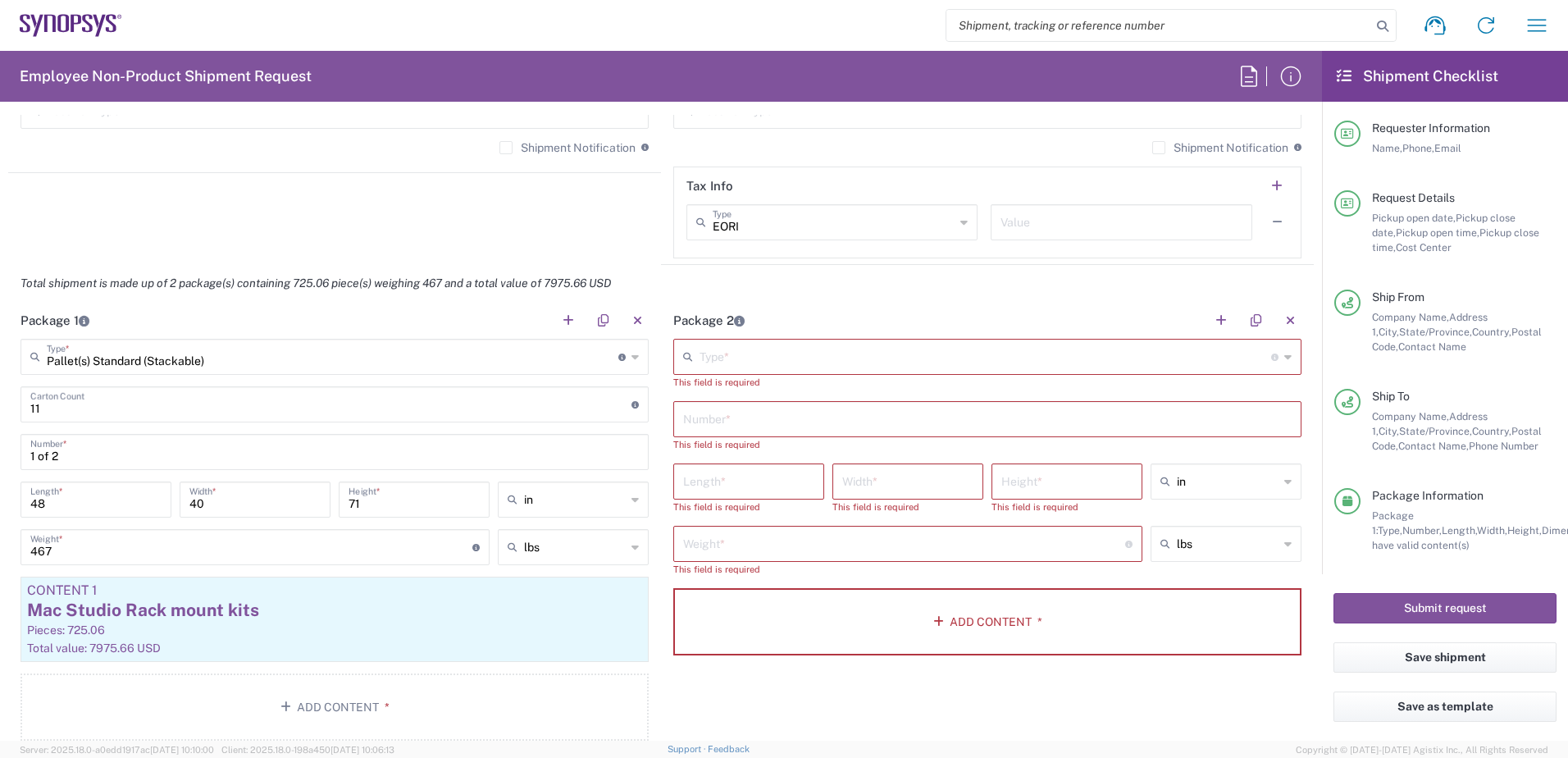
click at [789, 355] on input "text" at bounding box center [985, 355] width 571 height 28
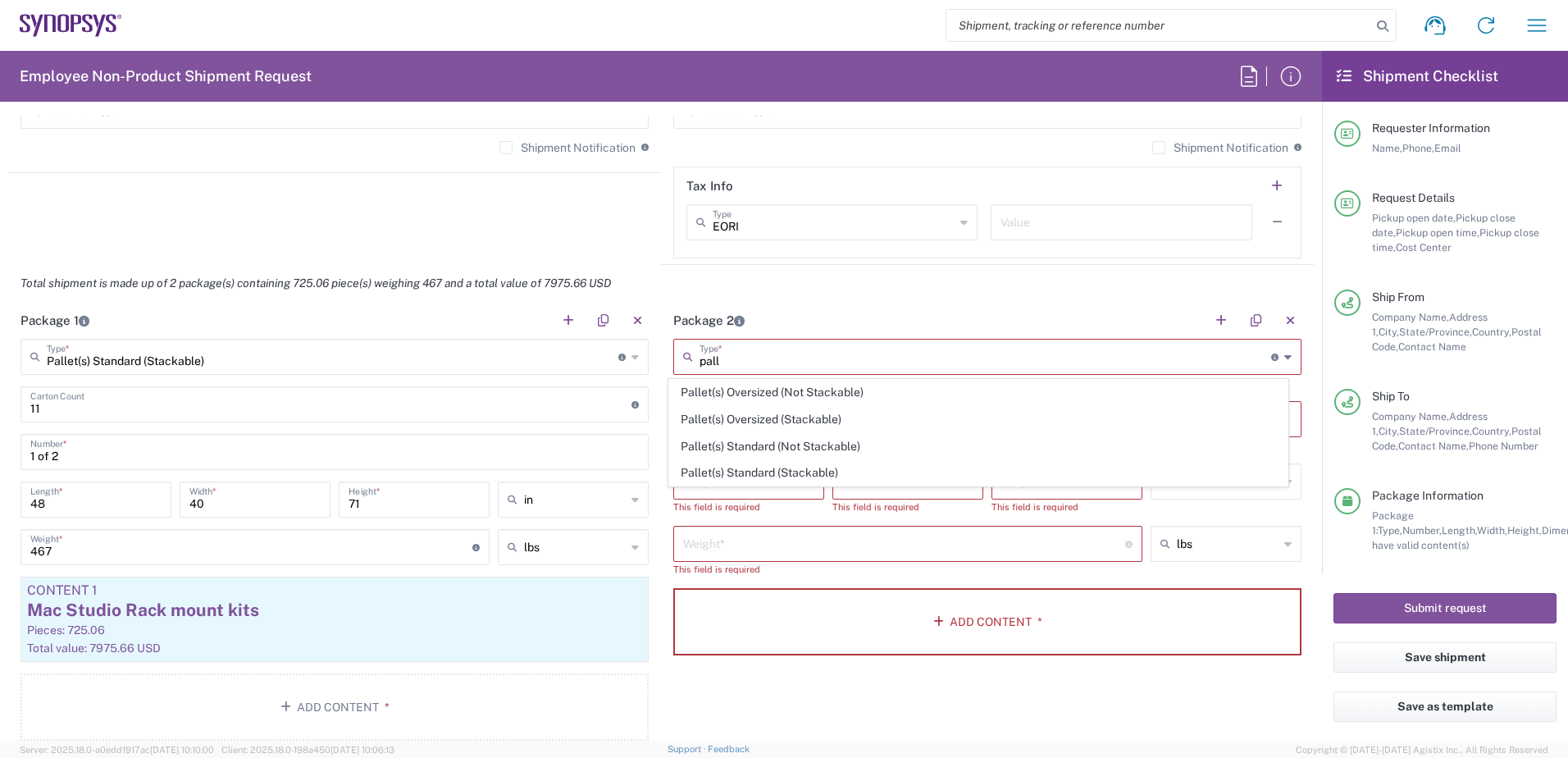
scroll to position [0, 0]
click at [809, 473] on span "Pallet(s) Standard (Stackable)" at bounding box center [978, 472] width 619 height 25
type input "Pallet(s) Standard (Stackable)"
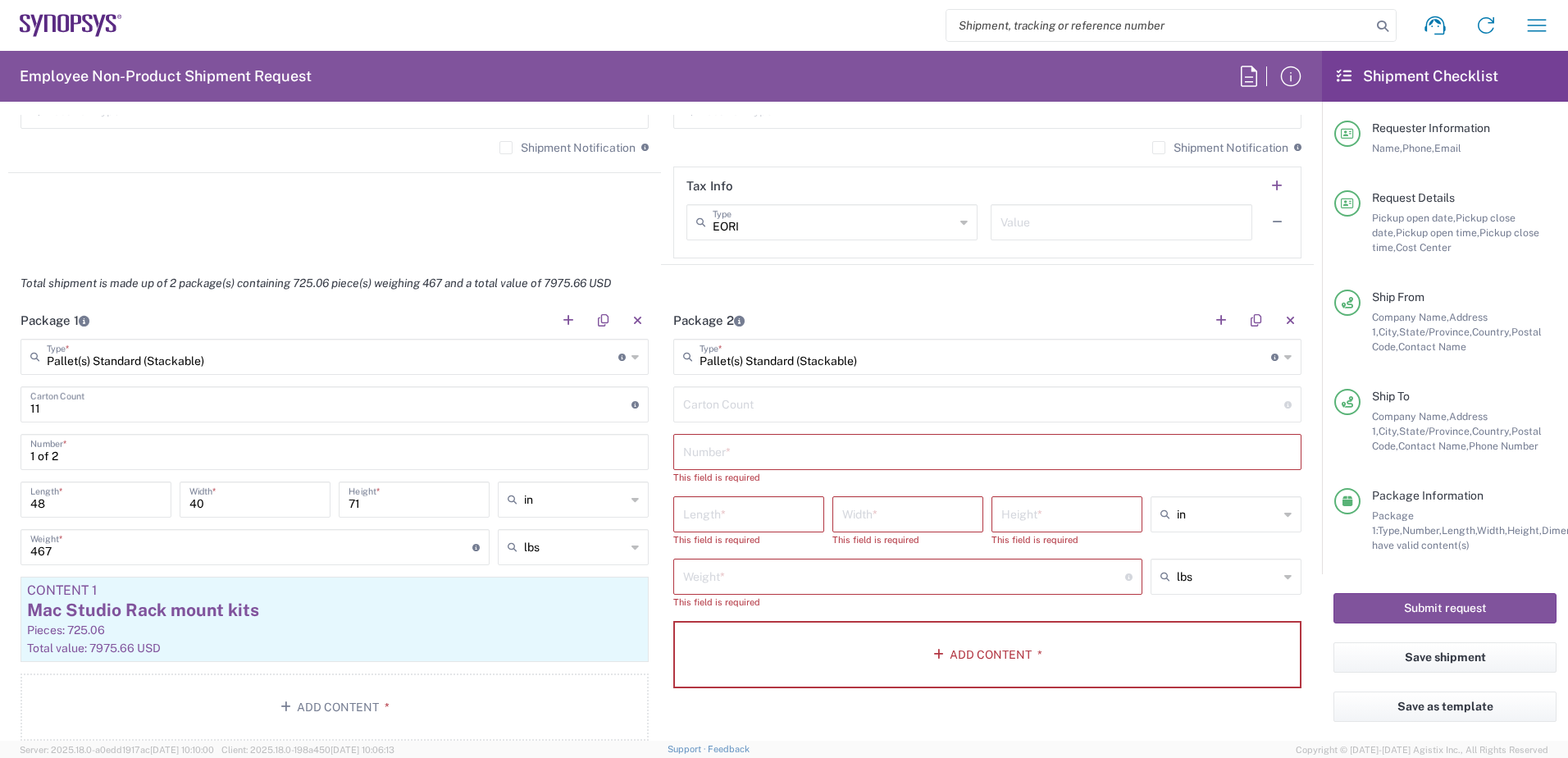
click at [738, 415] on input "number" at bounding box center [984, 403] width 601 height 28
type input "10"
click at [738, 455] on input "text" at bounding box center [988, 451] width 608 height 28
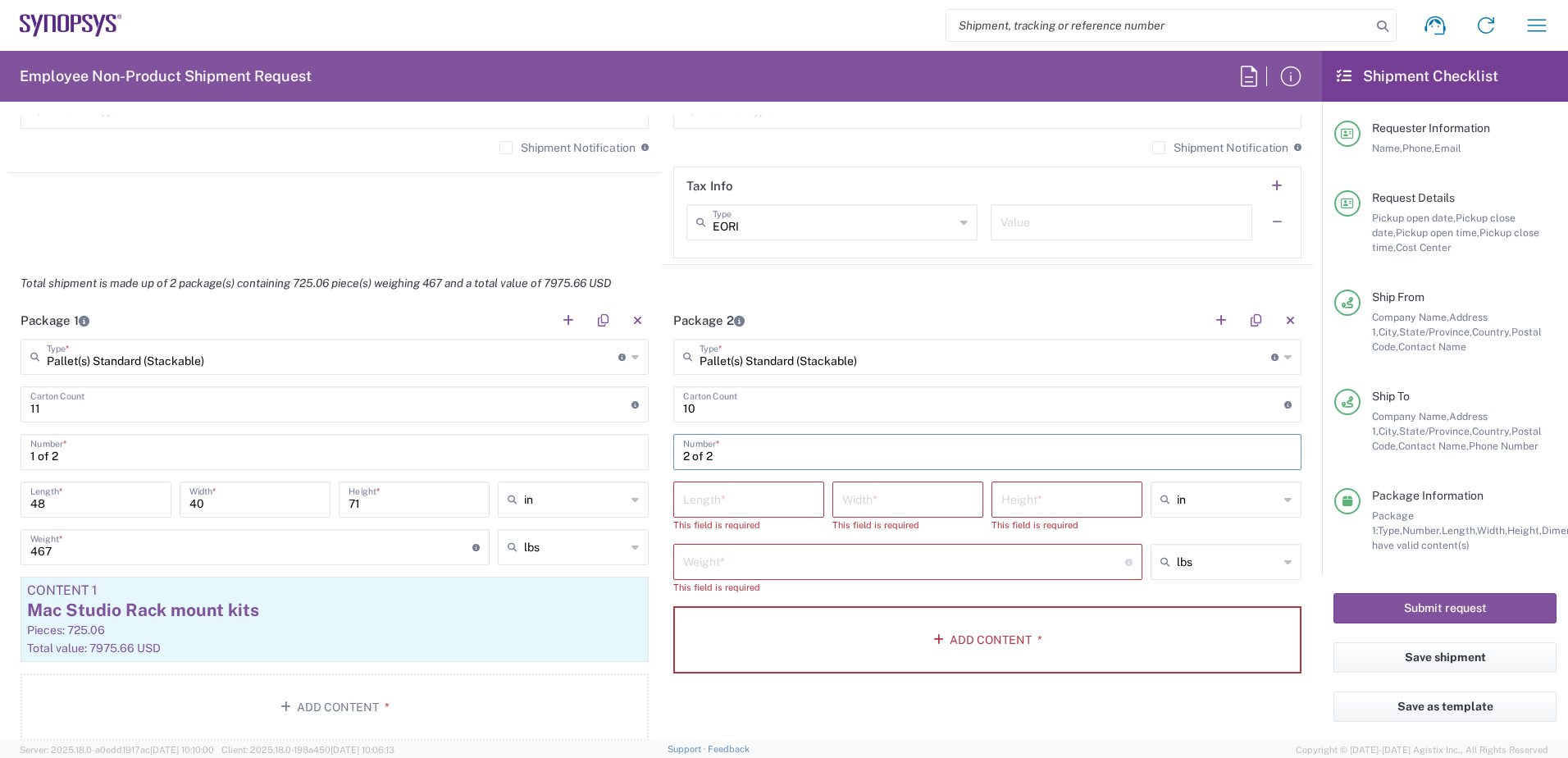
type input "2 of 2"
click at [736, 506] on input "number" at bounding box center [749, 498] width 132 height 28
type input "48"
click at [854, 504] on input "number" at bounding box center [907, 498] width 132 height 28
type input "40"
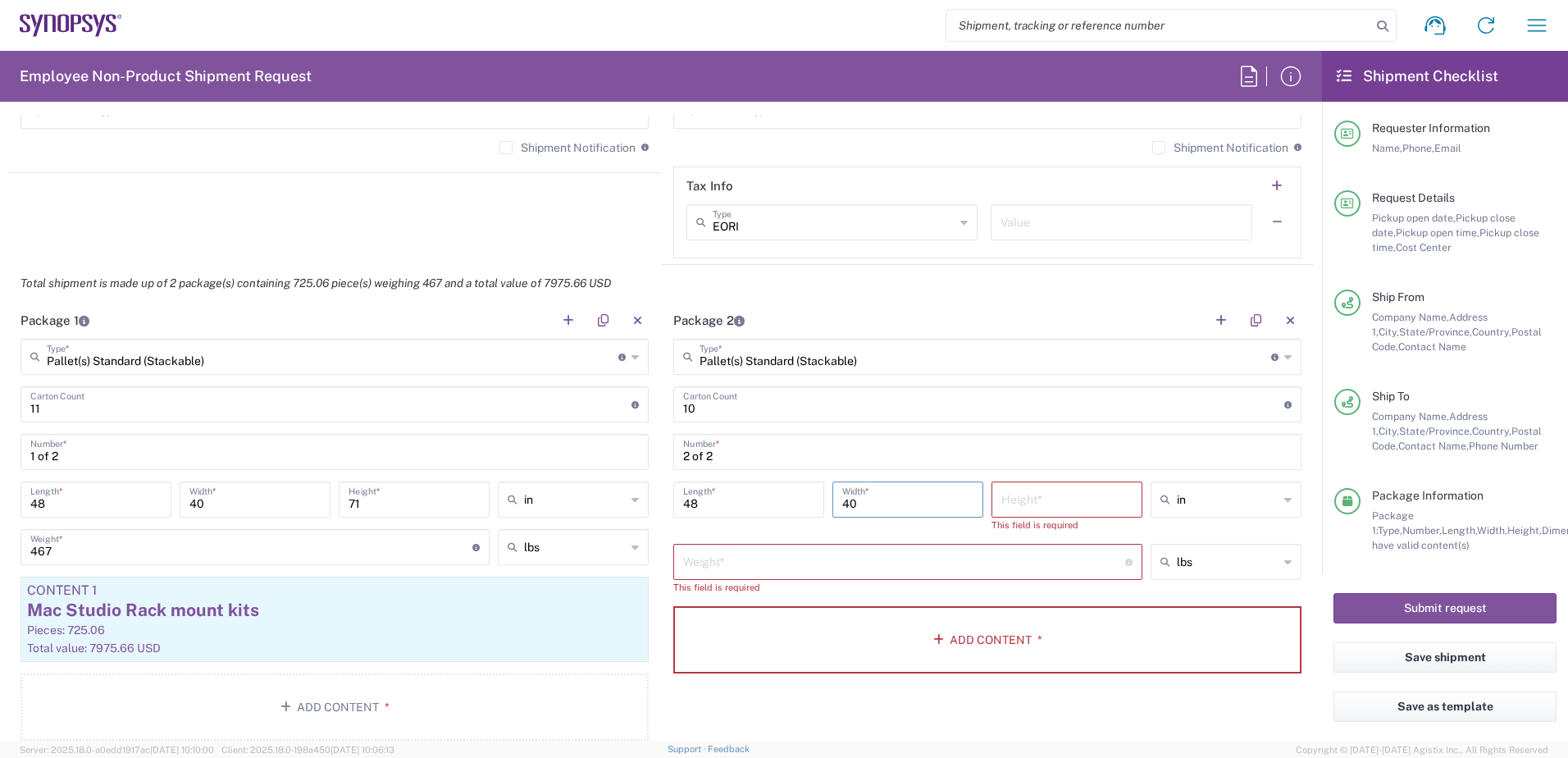
click at [1014, 495] on input "number" at bounding box center [1066, 498] width 132 height 28
type input "60"
click at [824, 545] on input "number" at bounding box center [905, 545] width 442 height 28
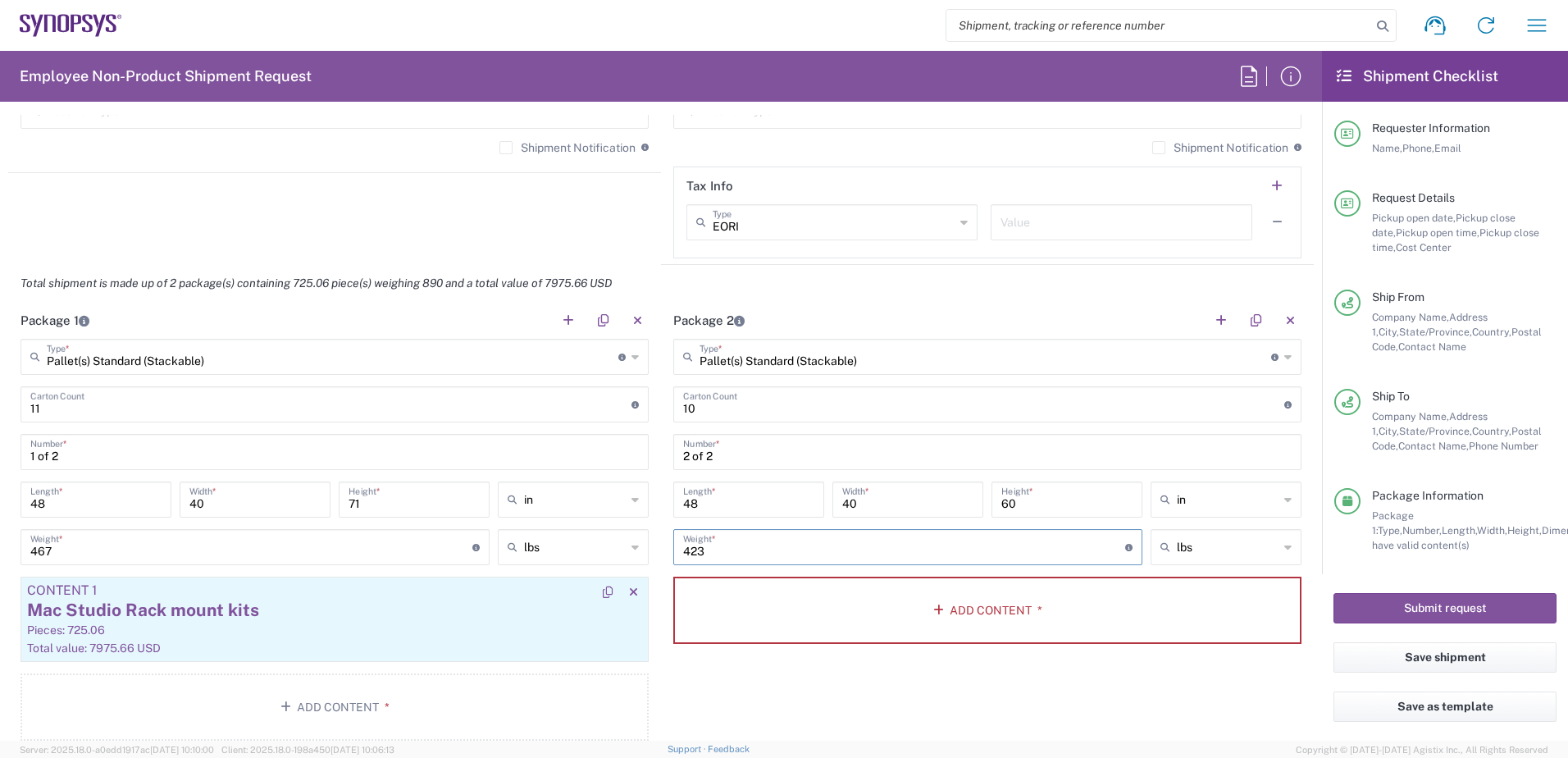
type input "423"
drag, startPoint x: 29, startPoint y: 606, endPoint x: 253, endPoint y: 616, distance: 224.2
click at [253, 616] on div "Mac Studio Rack mount kits" at bounding box center [334, 610] width 615 height 24
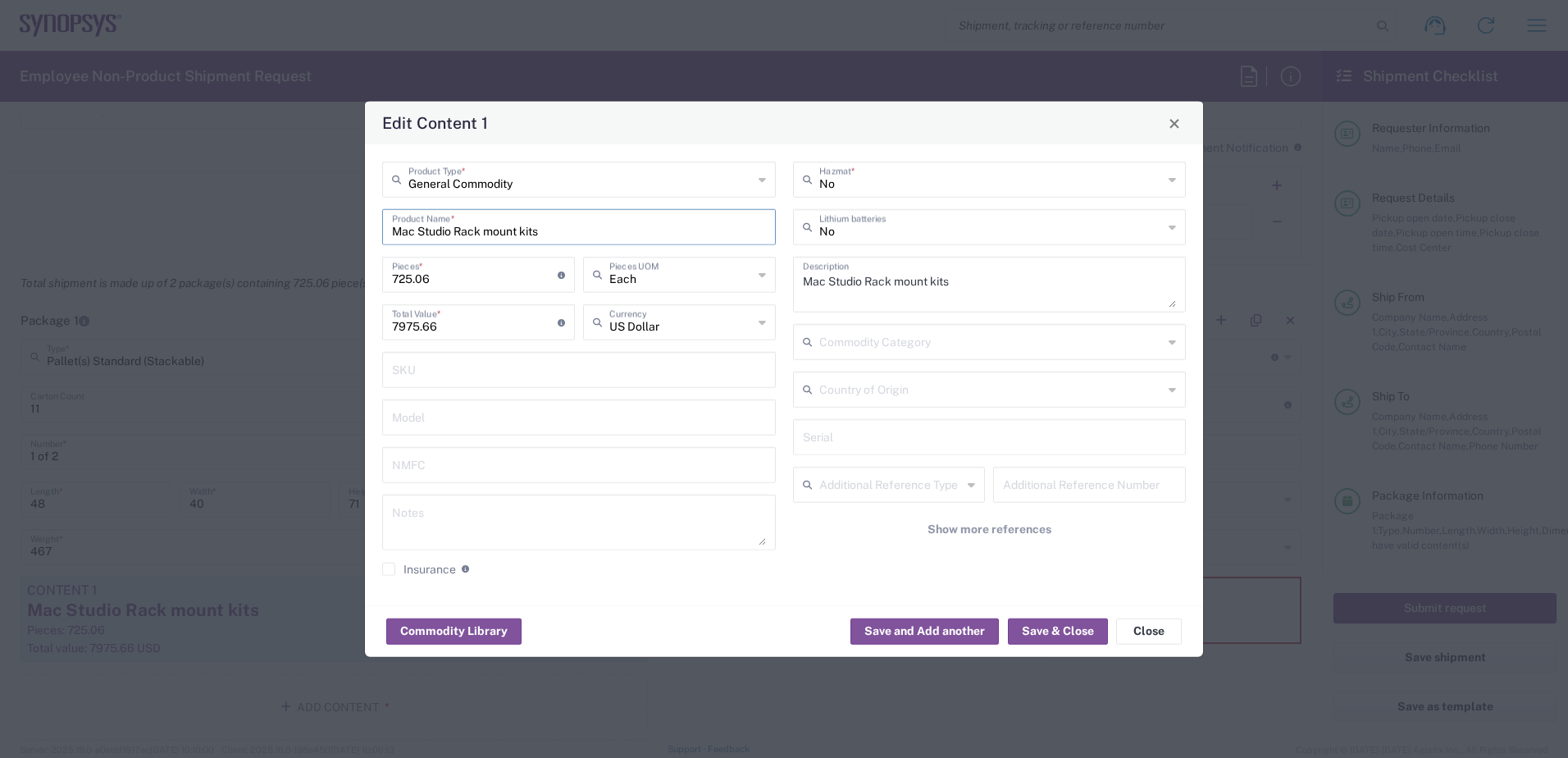
drag, startPoint x: 544, startPoint y: 235, endPoint x: 391, endPoint y: 227, distance: 153.2
click at [391, 227] on div "Mac Studio Rack mount kits Product Name *" at bounding box center [579, 227] width 394 height 36
click at [1137, 633] on button "Close" at bounding box center [1148, 630] width 65 height 26
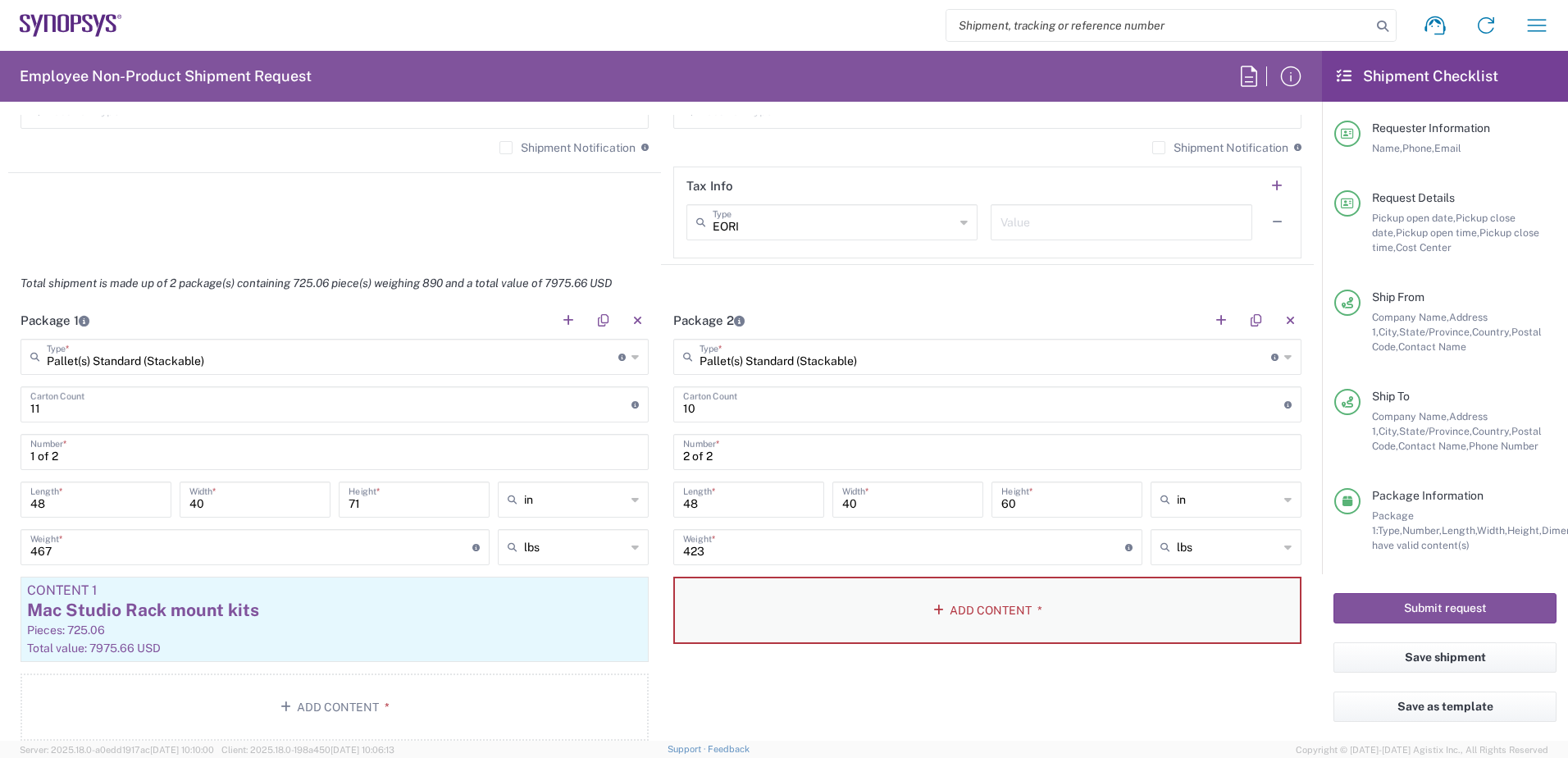
click at [957, 611] on button "Add Content *" at bounding box center [988, 610] width 628 height 67
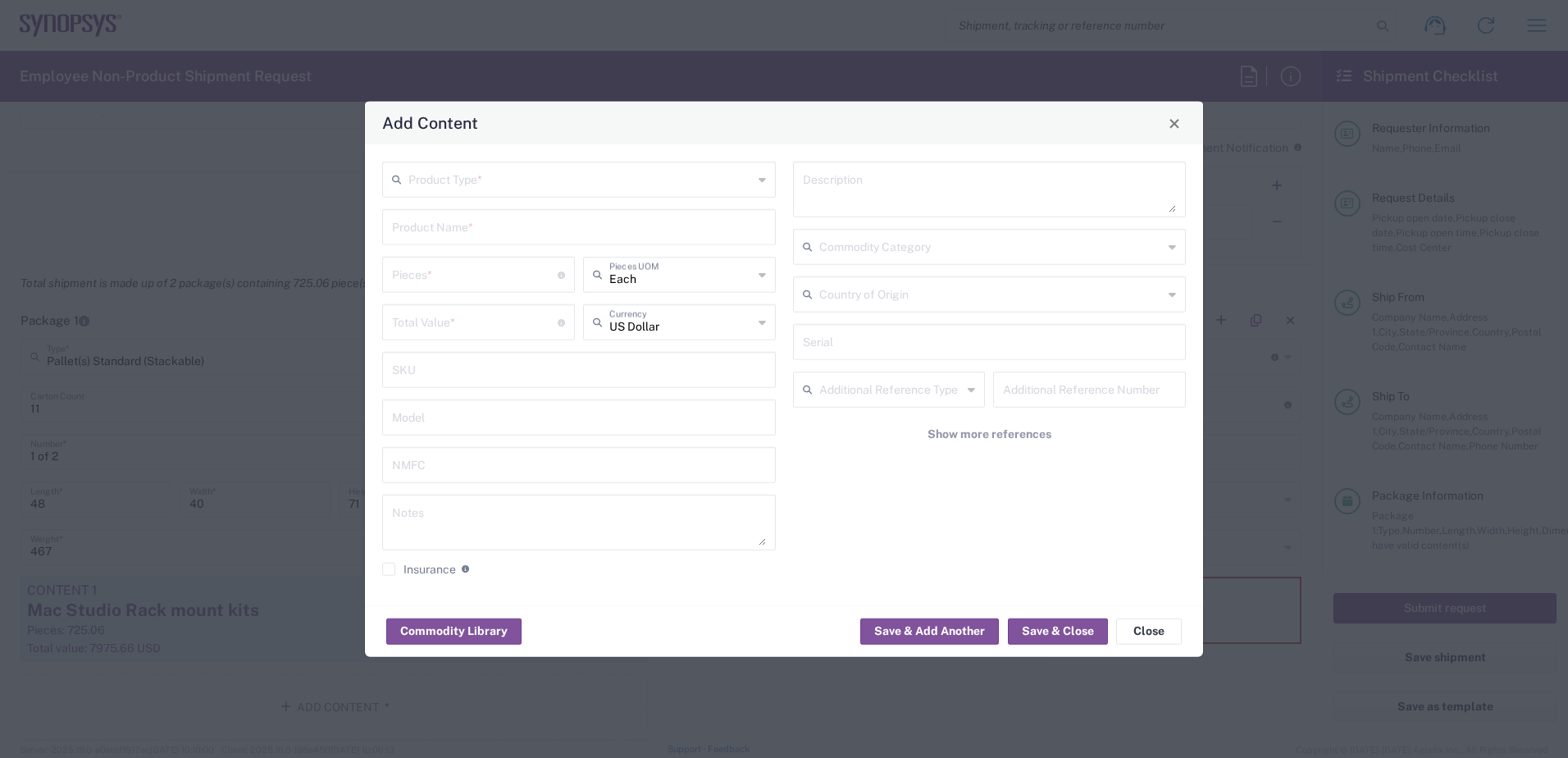
click at [459, 179] on input "text" at bounding box center [580, 178] width 344 height 28
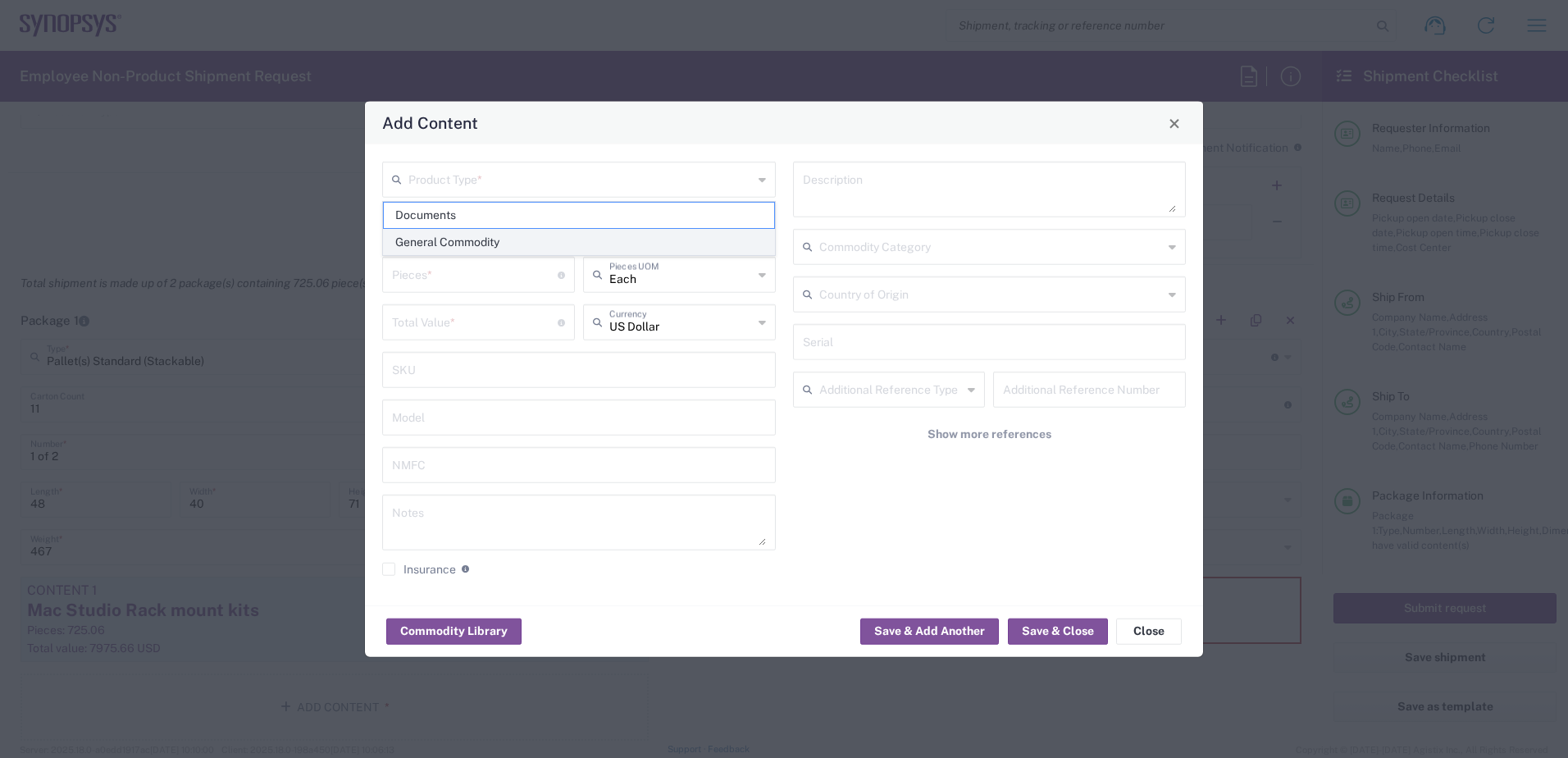
click at [471, 243] on span "General Commodity" at bounding box center [579, 242] width 390 height 25
type input "General Commodity"
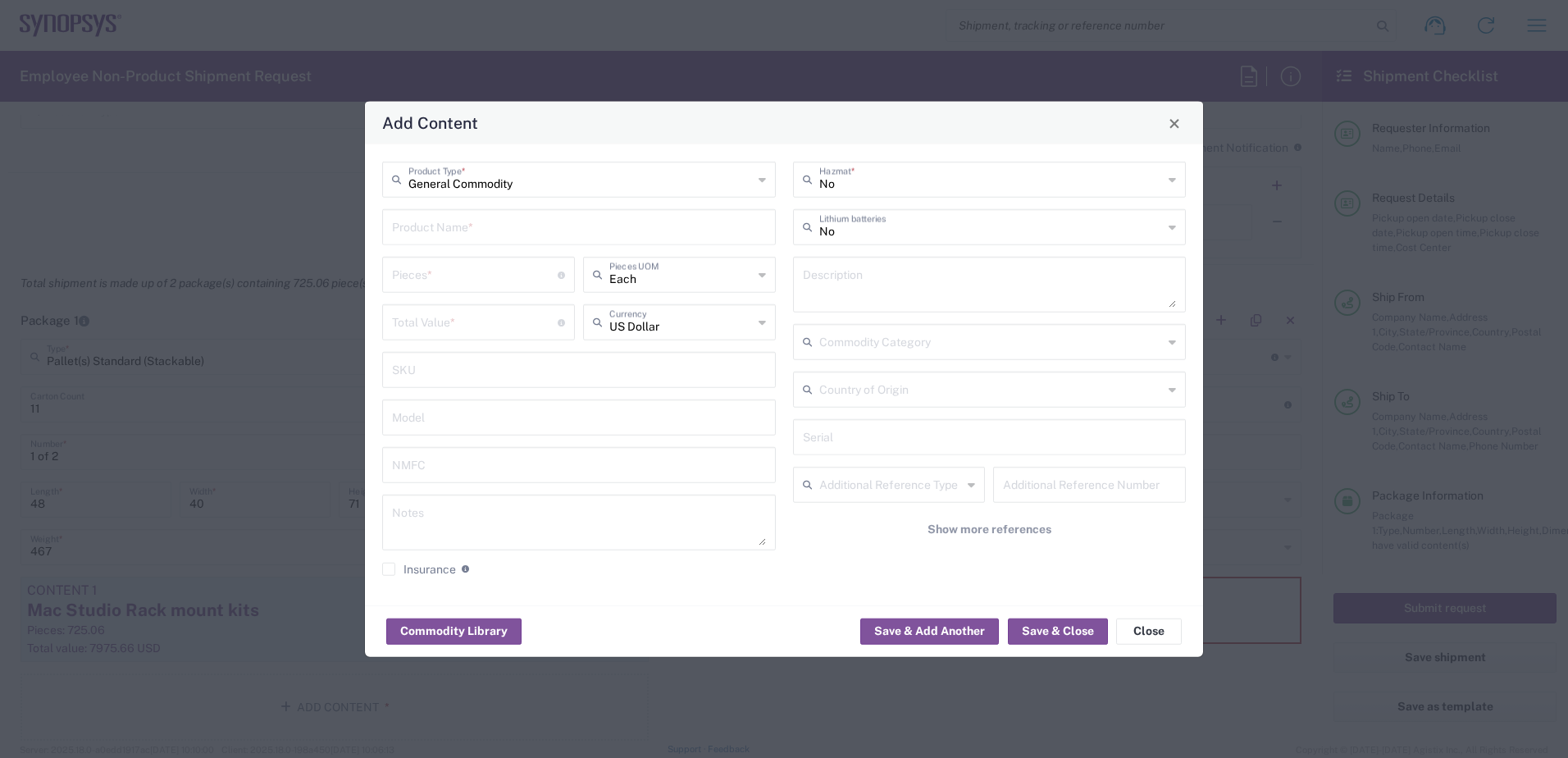
click at [484, 233] on input "text" at bounding box center [579, 226] width 374 height 28
paste input "Mac Studio Rack mount kits"
type input "Mac Studio Rack mount kits"
click at [822, 283] on textarea at bounding box center [989, 284] width 374 height 46
paste textarea "Mac Studio Rack mount kits"
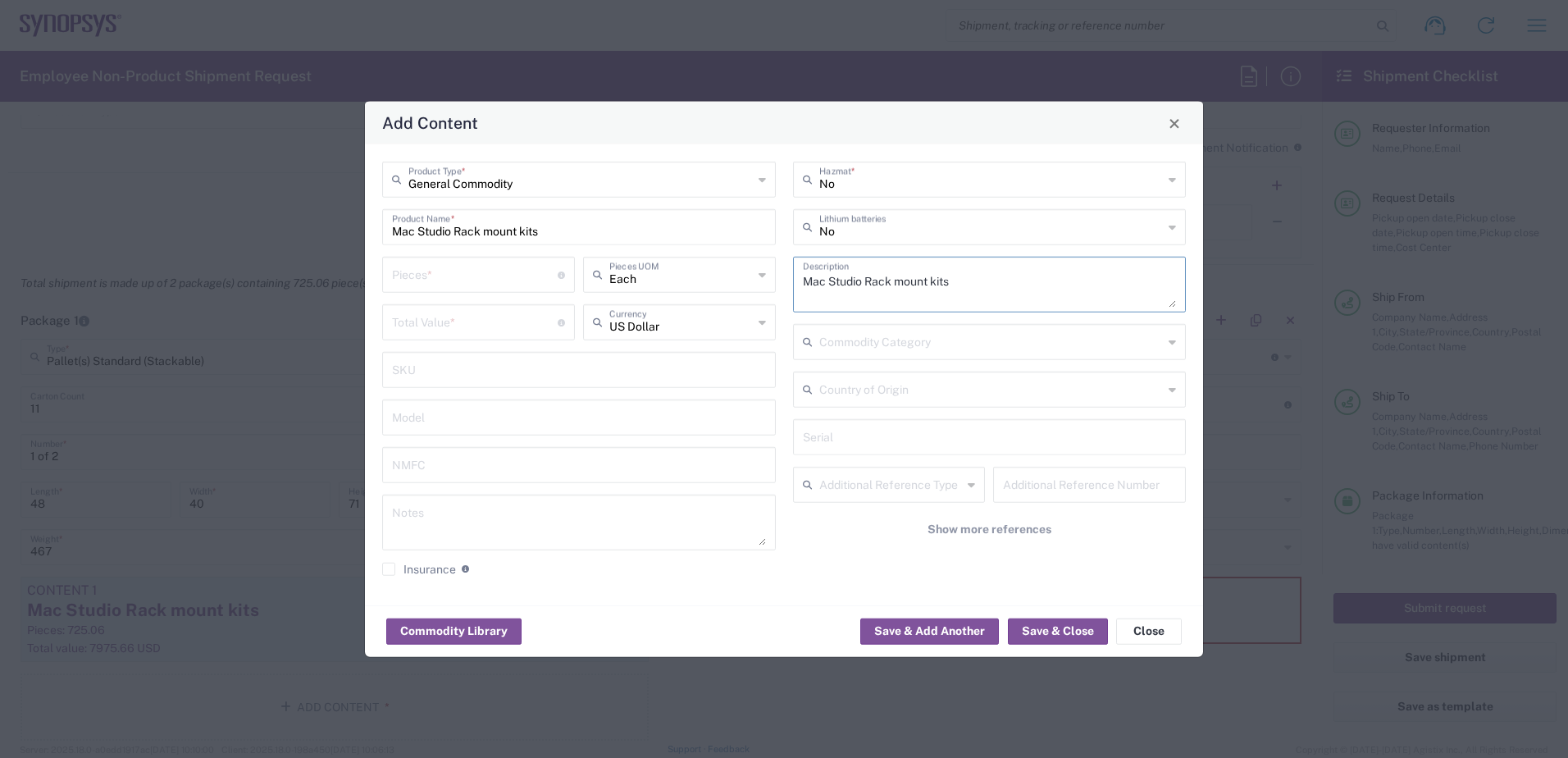
type textarea "Mac Studio Rack mount kits"
click at [488, 283] on input "number" at bounding box center [475, 273] width 166 height 28
type input "725.06"
click at [457, 327] on input "number" at bounding box center [475, 321] width 166 height 28
type input "7250.60"
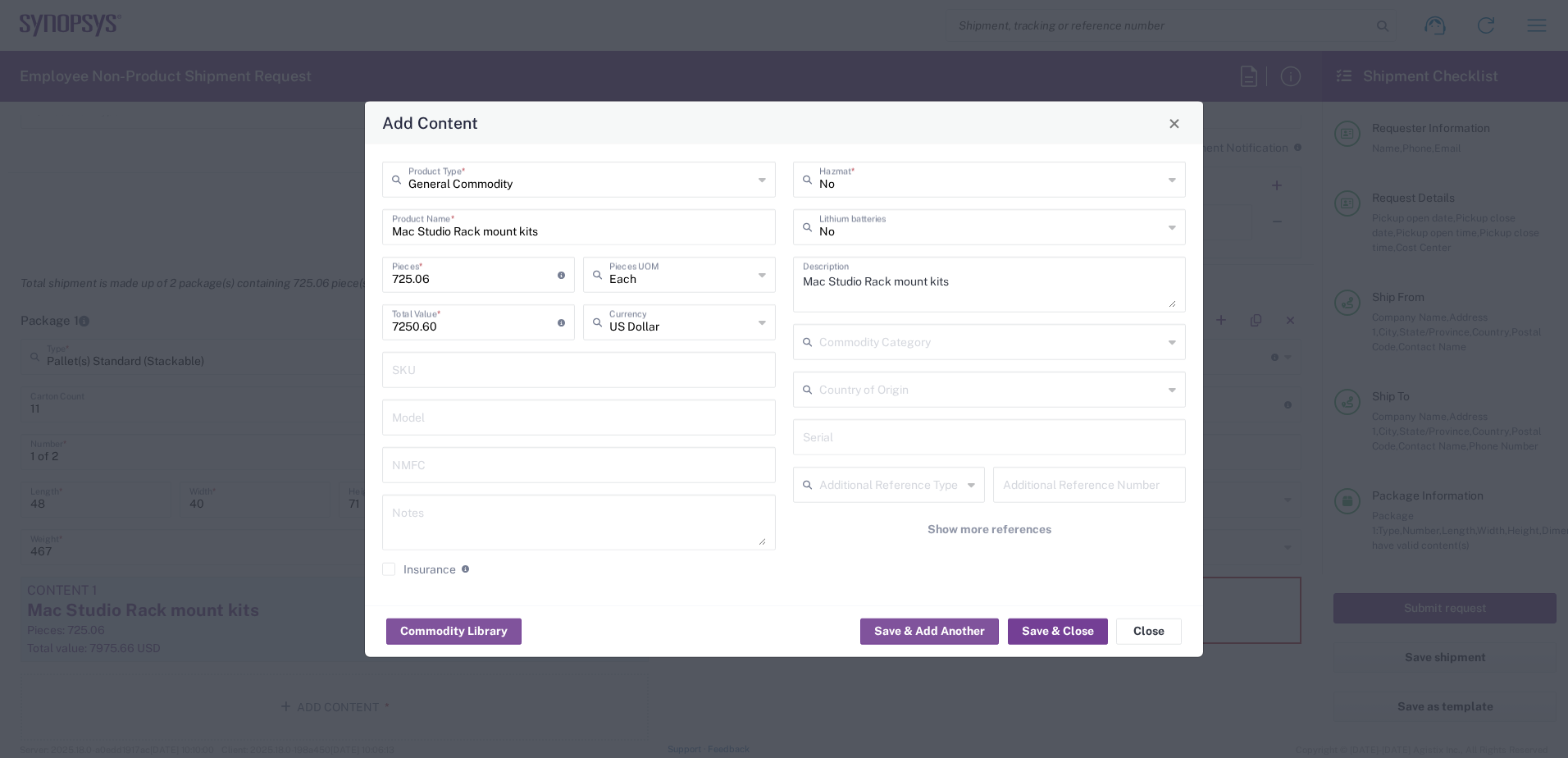
click at [1045, 631] on button "Save & Close" at bounding box center [1057, 630] width 100 height 26
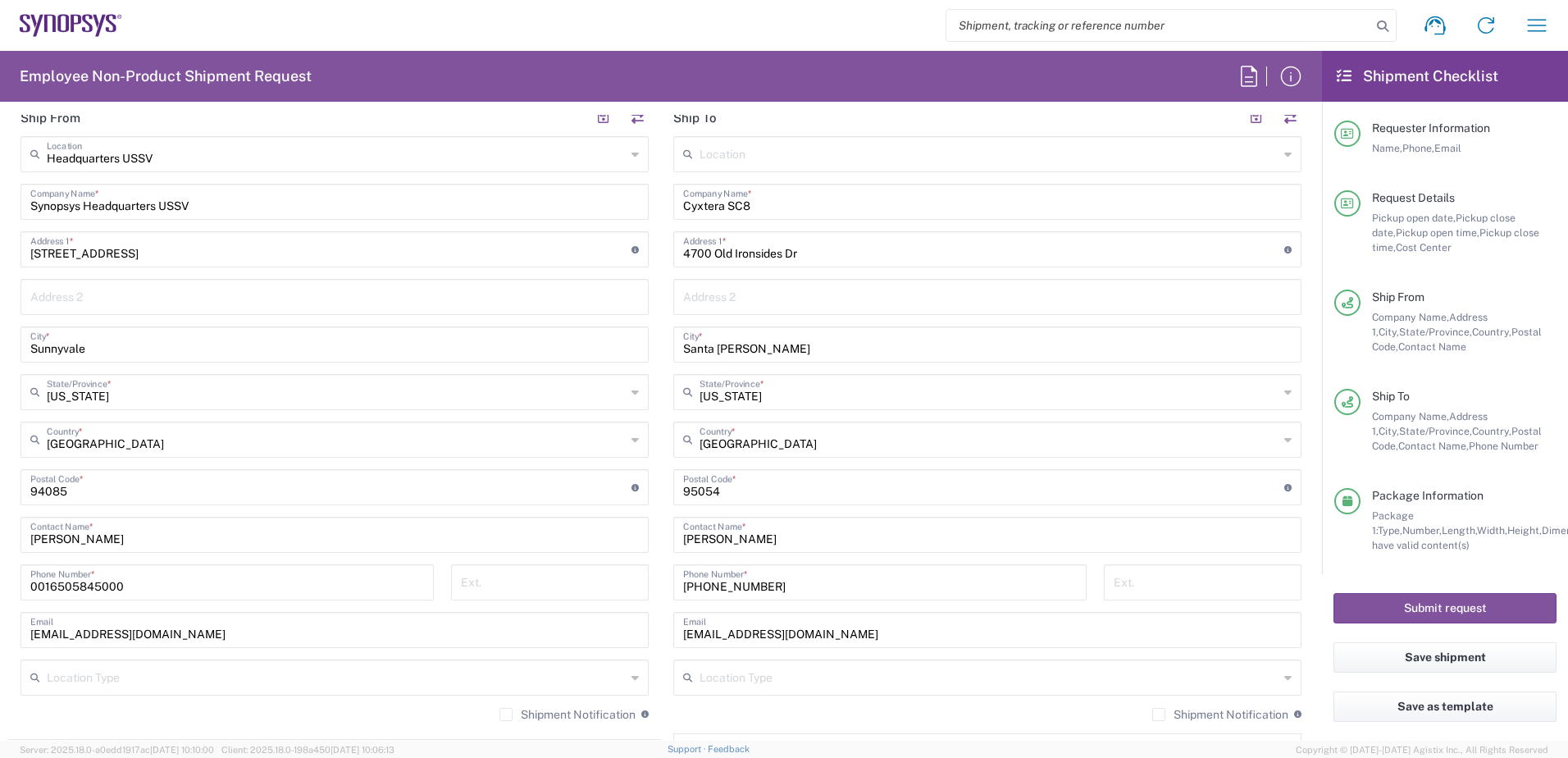
scroll to position [724, 0]
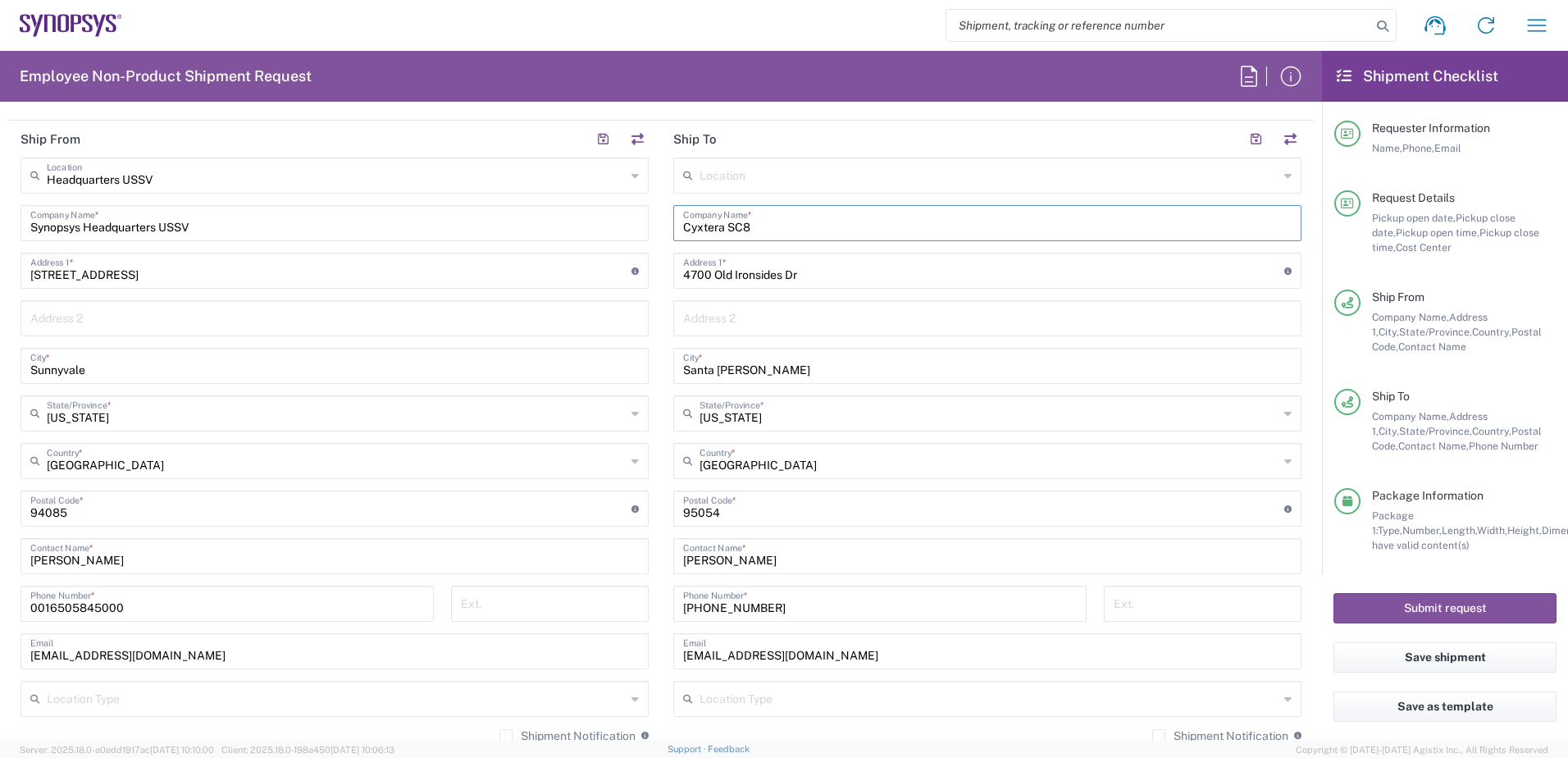
drag, startPoint x: 718, startPoint y: 228, endPoint x: 662, endPoint y: 229, distance: 56.0
click at [662, 229] on main "Location Aachen DE04 Agrate Brianza IT01 Aschheim DE02 Atlanta US60 Austin US26…" at bounding box center [987, 502] width 652 height 688
type input "CenterSquare SC8"
click at [1245, 137] on button "button" at bounding box center [1255, 139] width 23 height 23
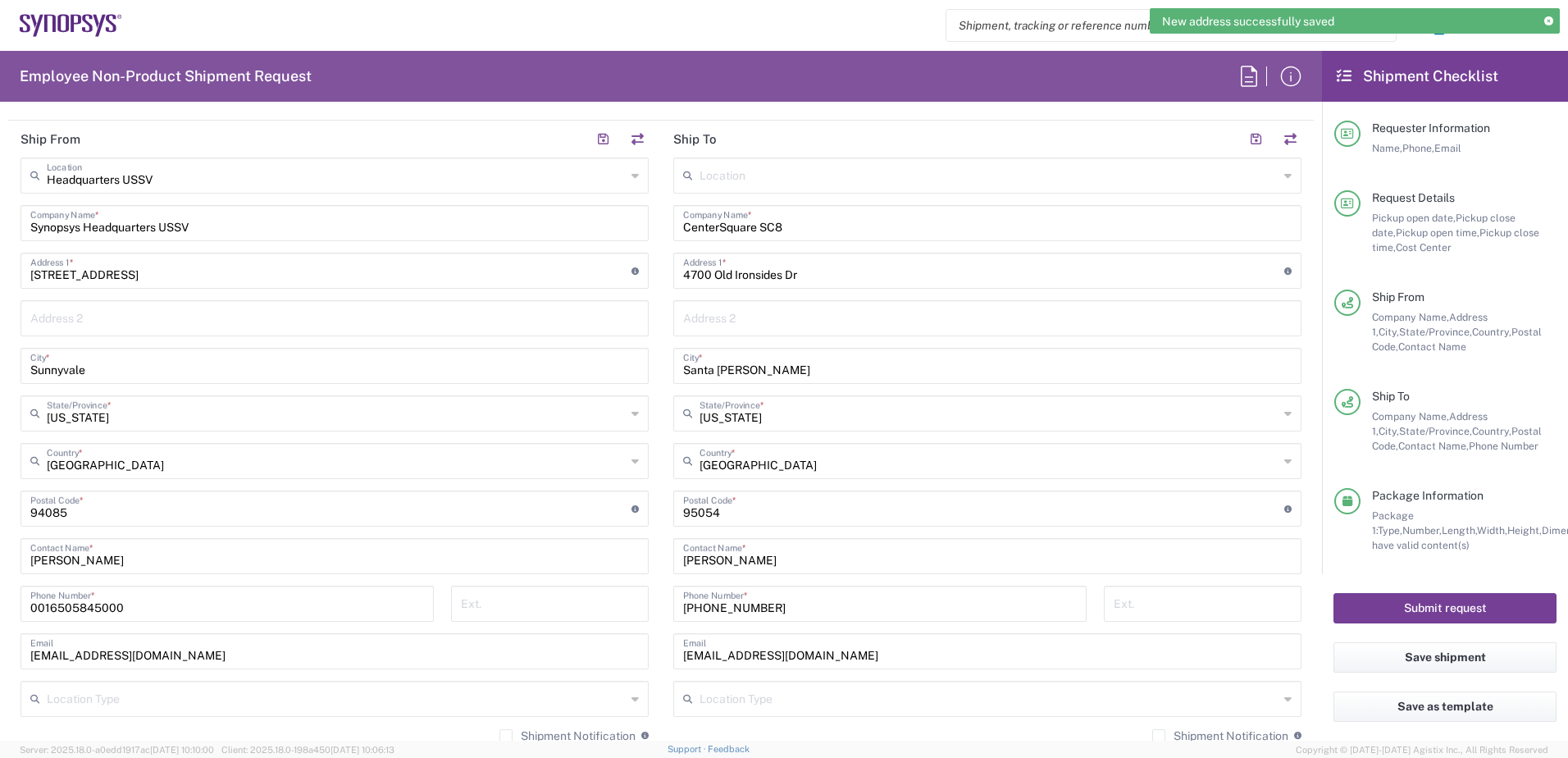
click at [1464, 606] on button "Submit request" at bounding box center [1445, 608] width 223 height 30
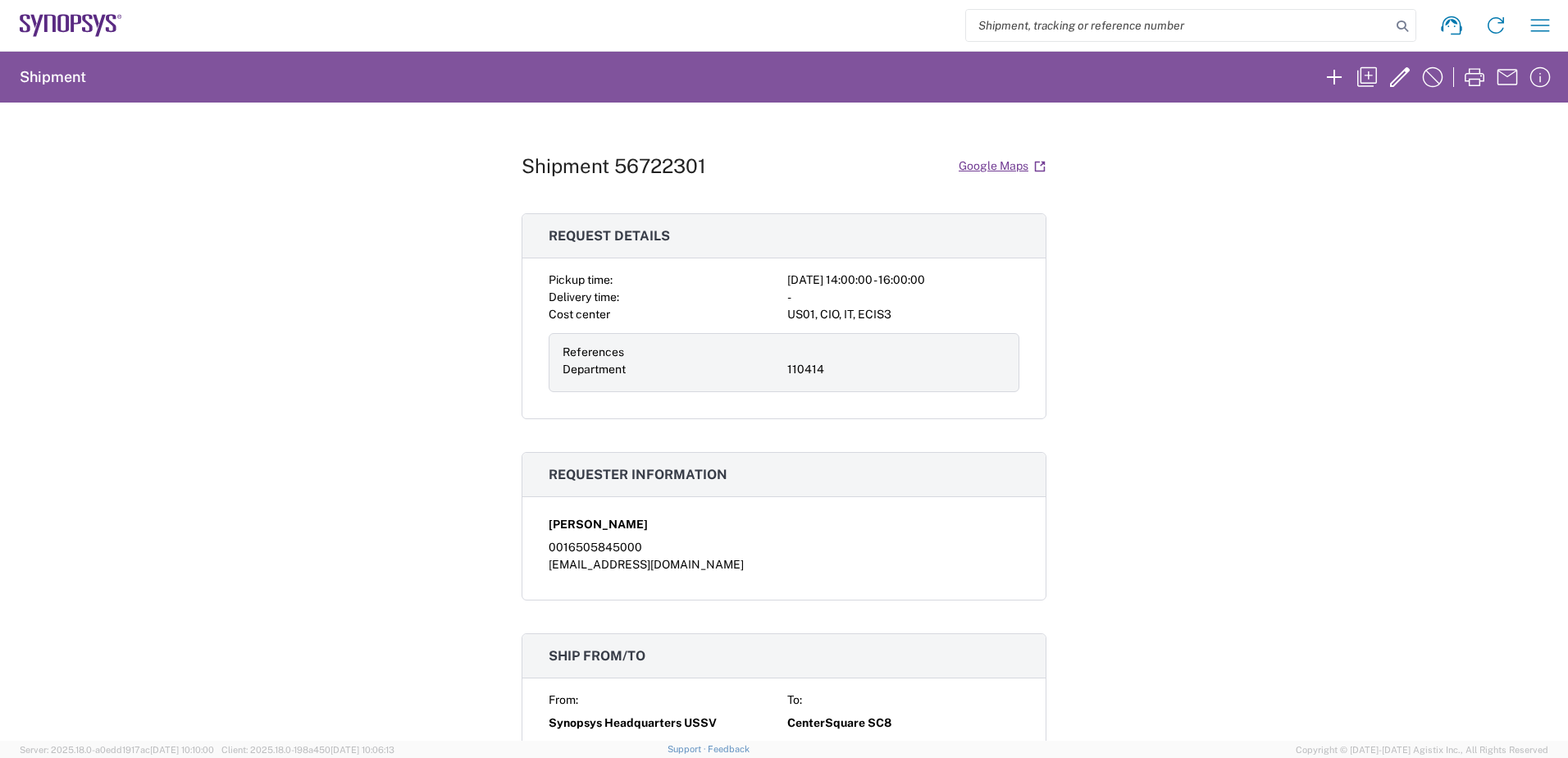
click at [240, 391] on div "Shipment 56722301 Google Maps Request details Pickup time: 2025-09-04 14:00:00 …" at bounding box center [784, 421] width 1568 height 638
click at [1531, 25] on icon "button" at bounding box center [1540, 25] width 26 height 26
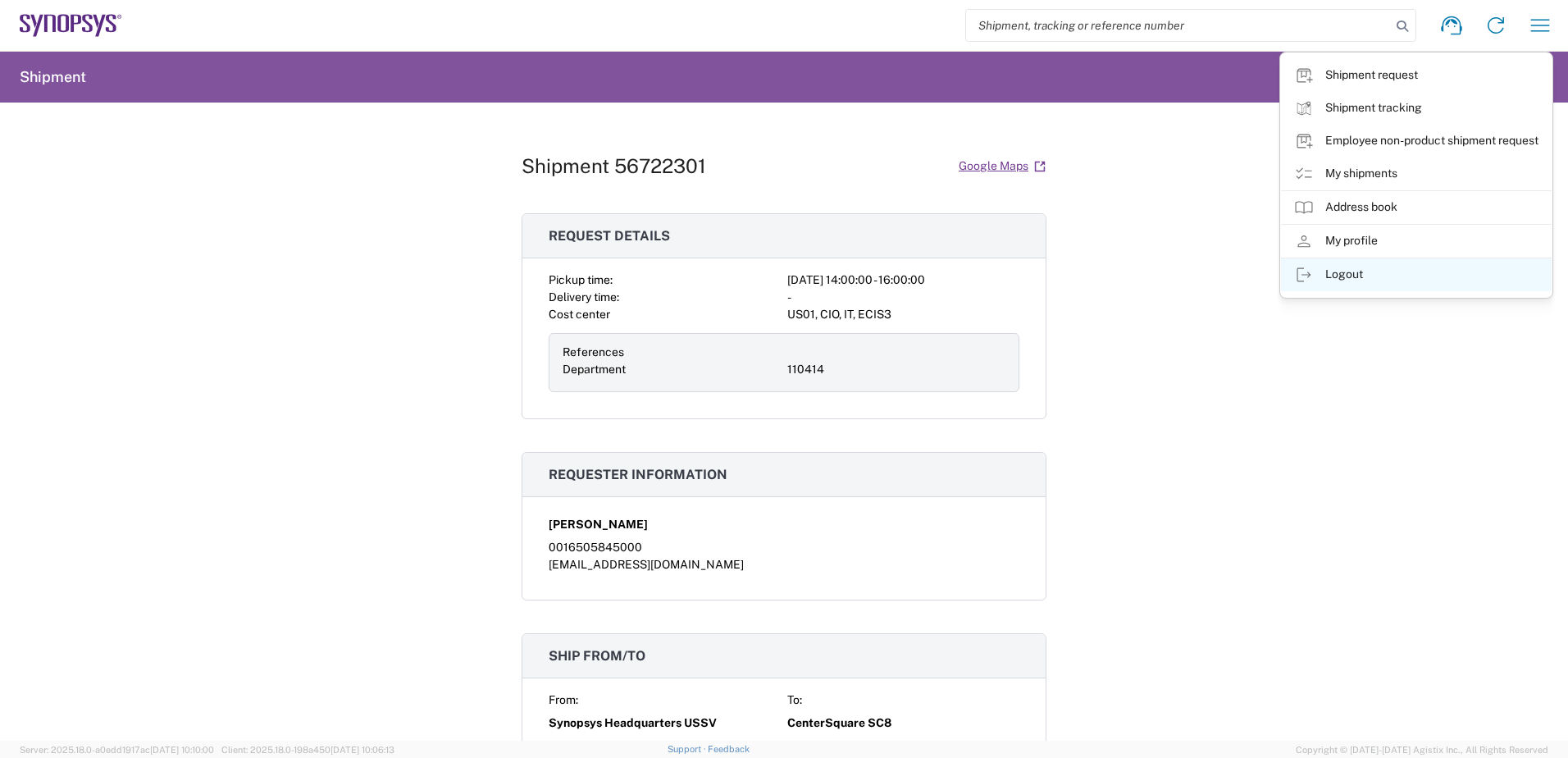
click at [1353, 271] on link "Logout" at bounding box center [1416, 274] width 271 height 33
